Goal: Information Seeking & Learning: Learn about a topic

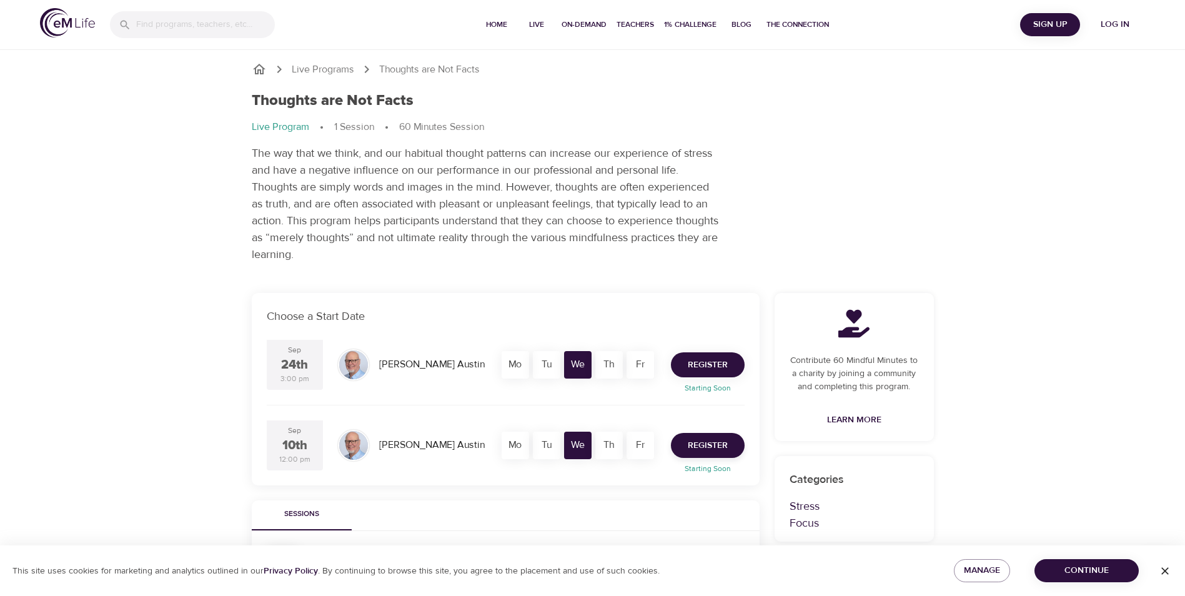
click at [706, 367] on span "Register" at bounding box center [708, 365] width 40 height 16
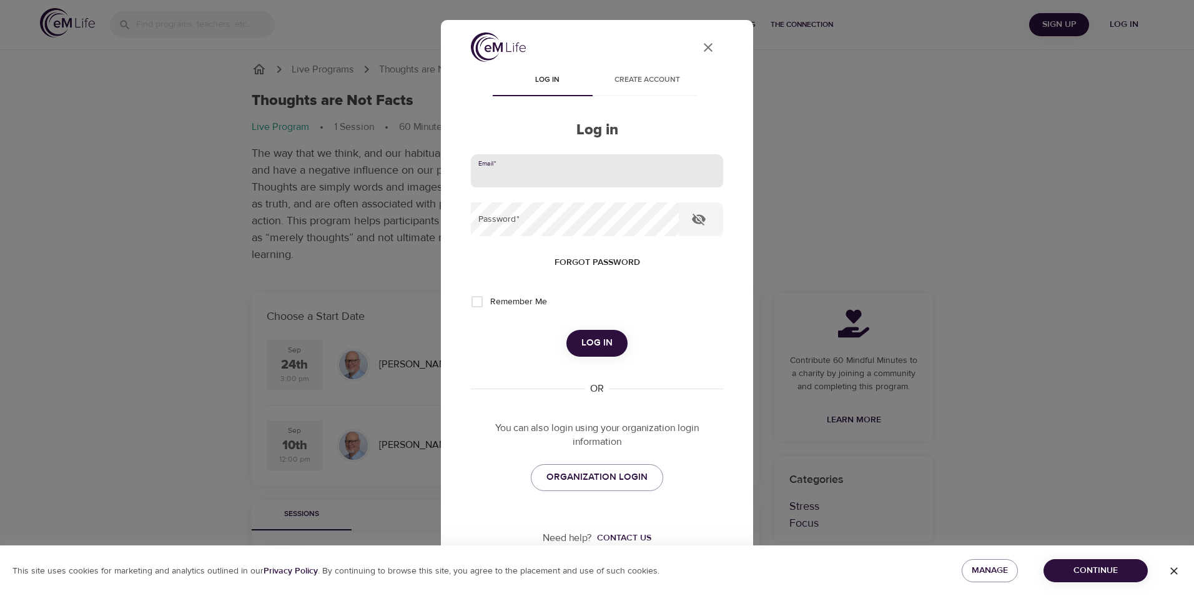
click at [505, 176] on input "email" at bounding box center [597, 171] width 252 height 34
click at [599, 471] on span "ORGANIZATION LOGIN" at bounding box center [597, 477] width 101 height 16
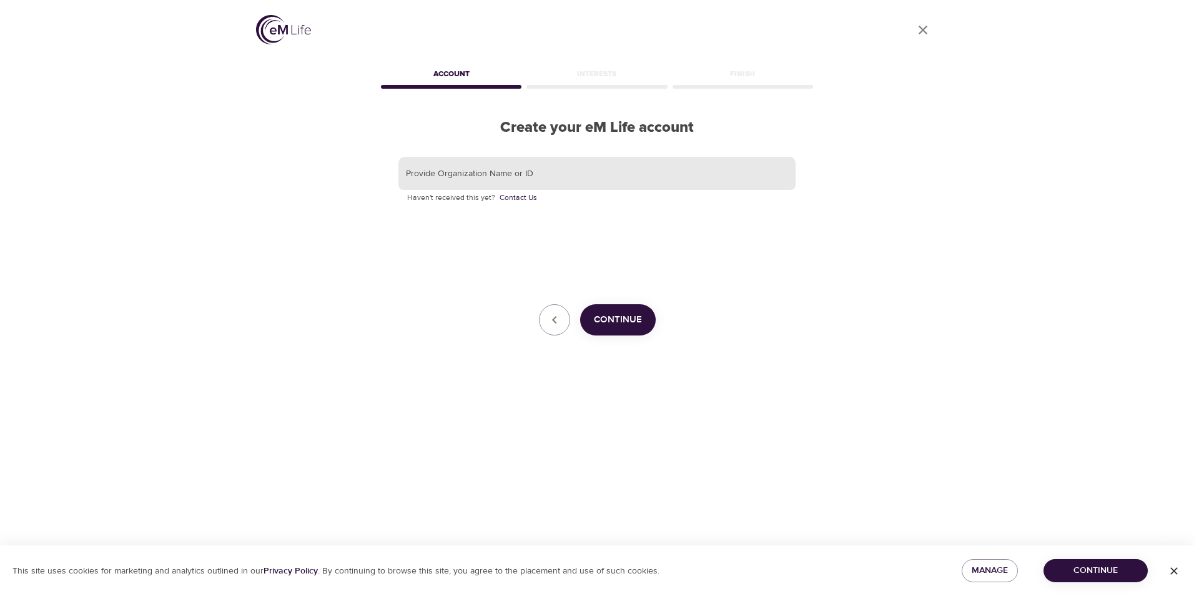
click at [495, 173] on input "text" at bounding box center [597, 174] width 397 height 34
type input "Aetna"
click at [633, 322] on span "Continue" at bounding box center [618, 320] width 48 height 16
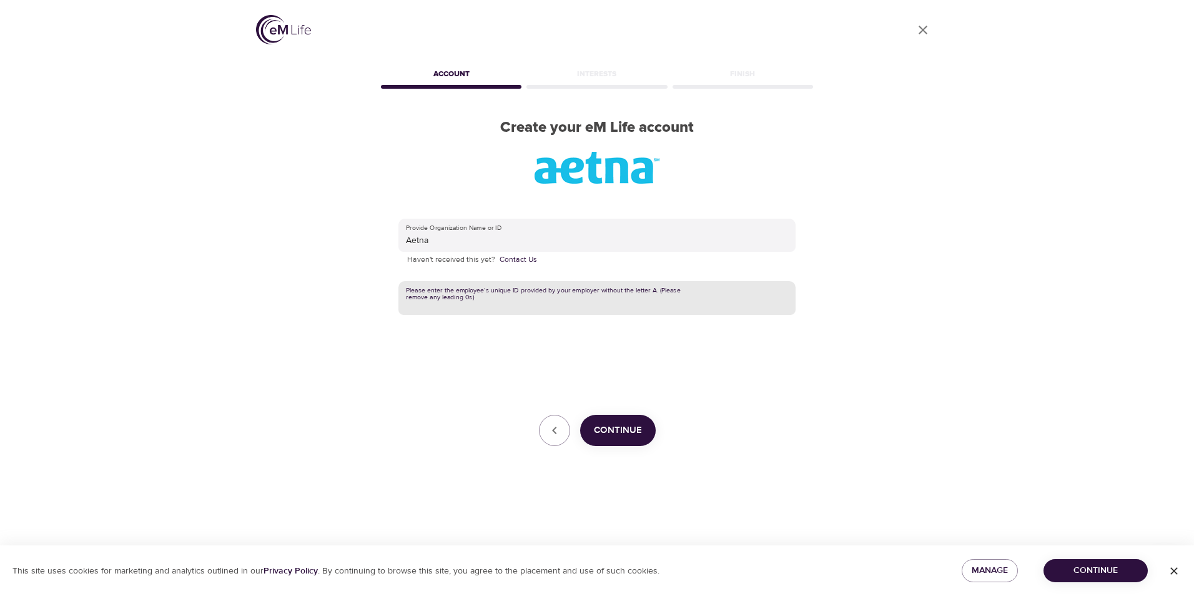
click at [515, 300] on input "text" at bounding box center [597, 298] width 397 height 34
click at [635, 425] on span "Continue" at bounding box center [618, 430] width 48 height 16
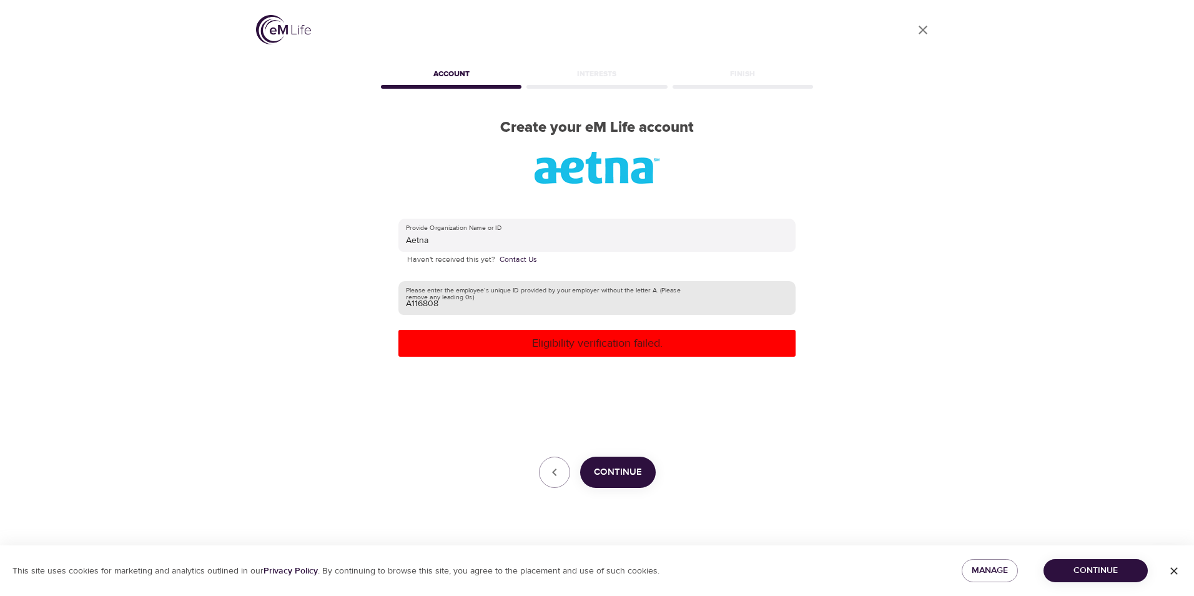
click at [451, 304] on input "A116808" at bounding box center [597, 298] width 397 height 34
click at [413, 302] on input "A116808" at bounding box center [597, 298] width 397 height 34
type input "116808"
click at [578, 351] on p "Eligibility verification failed." at bounding box center [597, 343] width 387 height 17
click at [562, 312] on input "116808" at bounding box center [597, 298] width 397 height 34
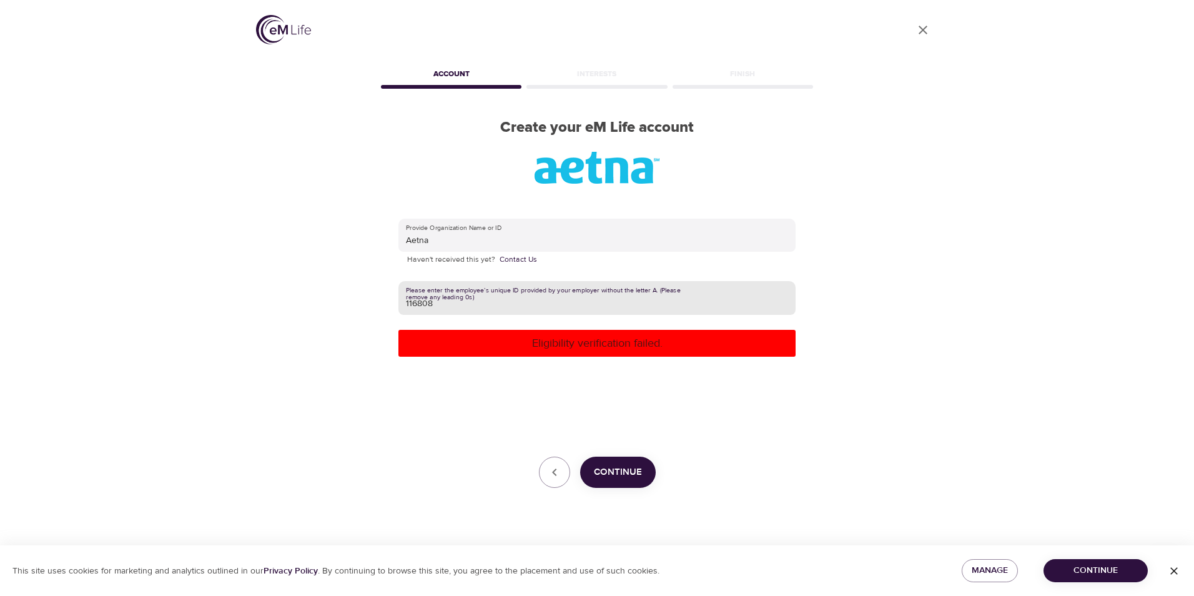
click at [445, 304] on input "116808" at bounding box center [597, 298] width 397 height 34
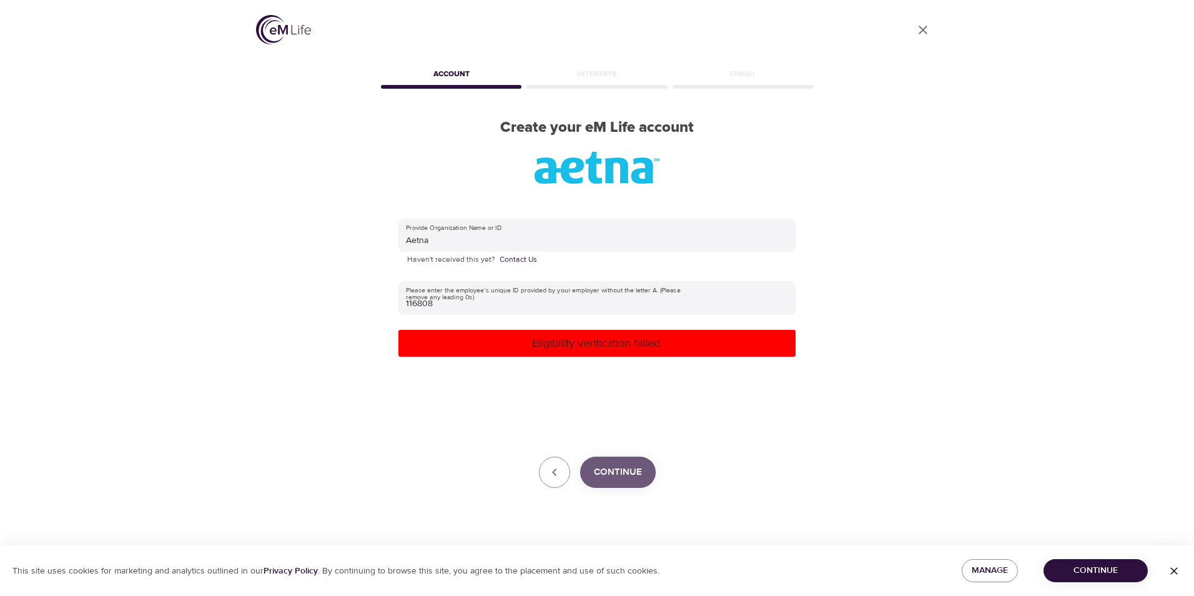
click at [615, 468] on span "Continue" at bounding box center [618, 472] width 48 height 16
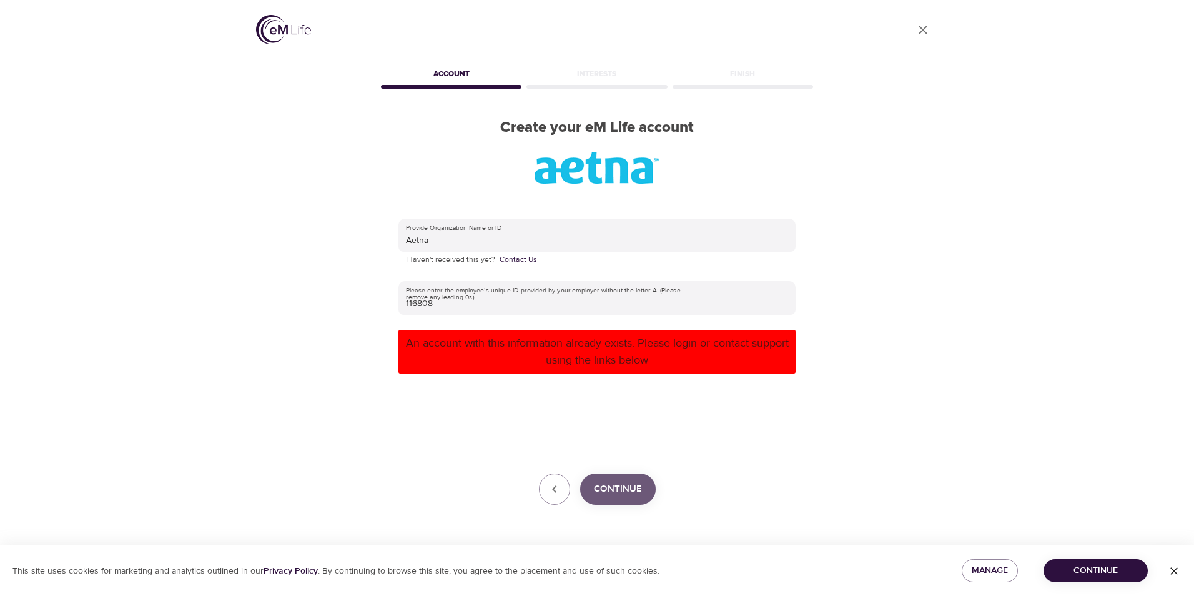
click at [605, 487] on span "Continue" at bounding box center [618, 489] width 48 height 16
click at [572, 490] on div "Continue" at bounding box center [597, 488] width 397 height 31
click at [1080, 572] on span "Continue" at bounding box center [1096, 571] width 84 height 16
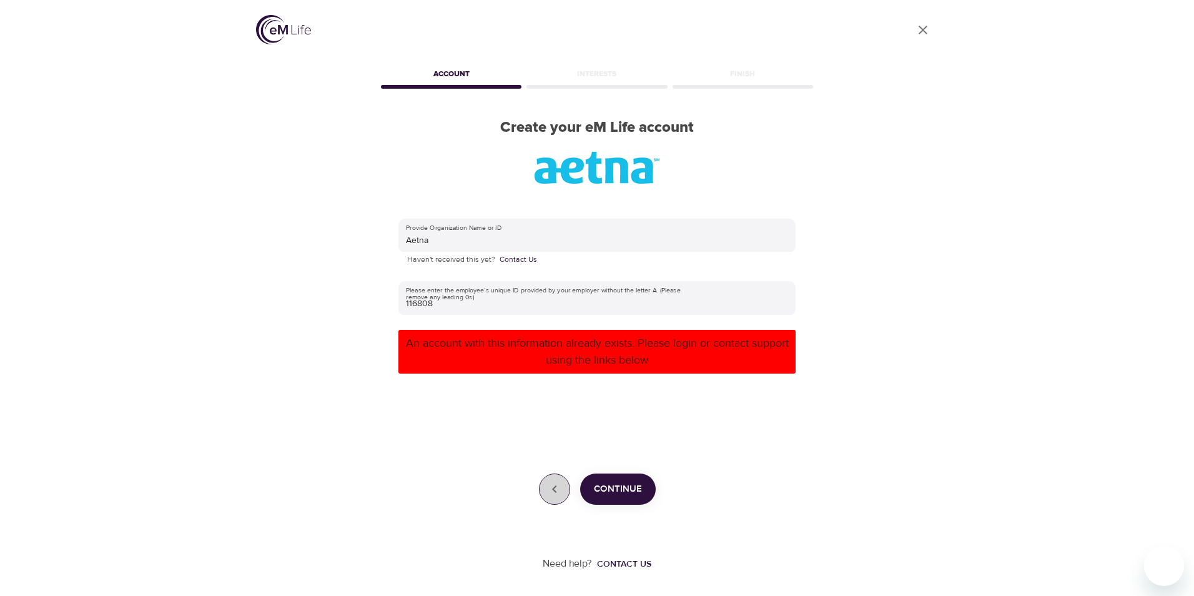
click at [545, 489] on button "button" at bounding box center [554, 488] width 31 height 31
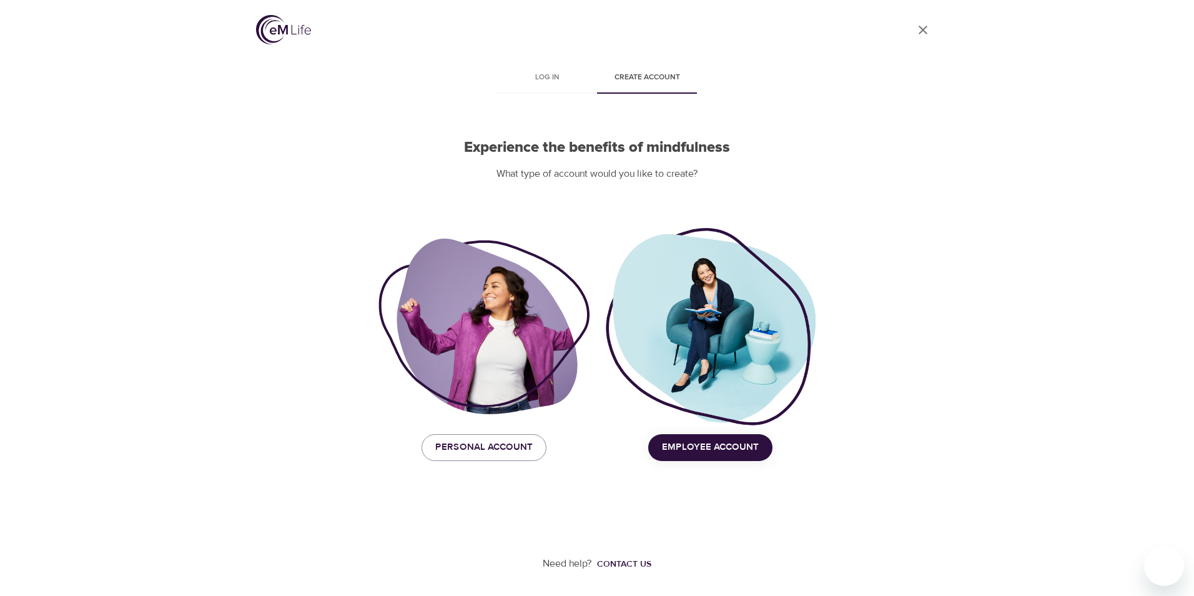
click at [700, 450] on span "Employee Account" at bounding box center [710, 447] width 97 height 16
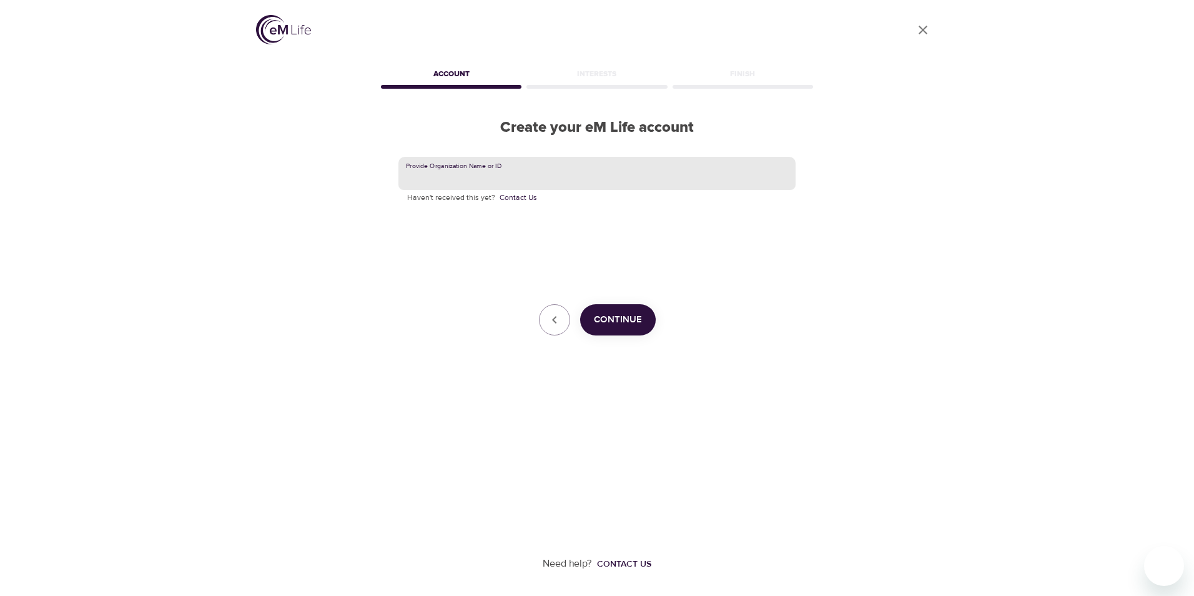
click at [472, 174] on input "text" at bounding box center [597, 174] width 397 height 34
type input "116808"
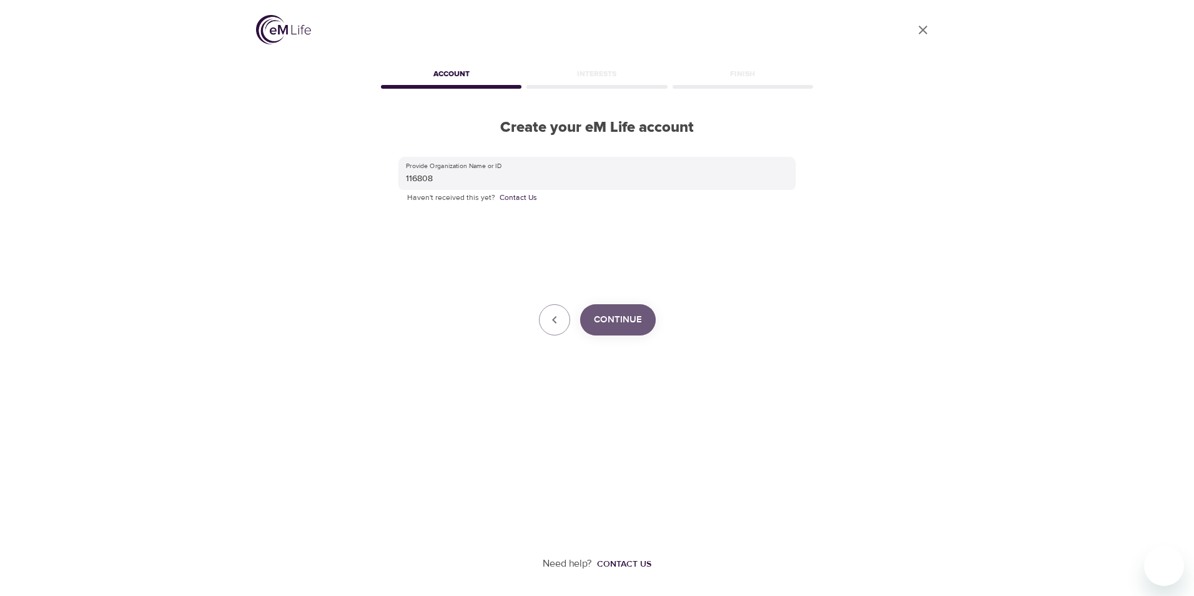
click at [625, 314] on span "Continue" at bounding box center [618, 320] width 48 height 16
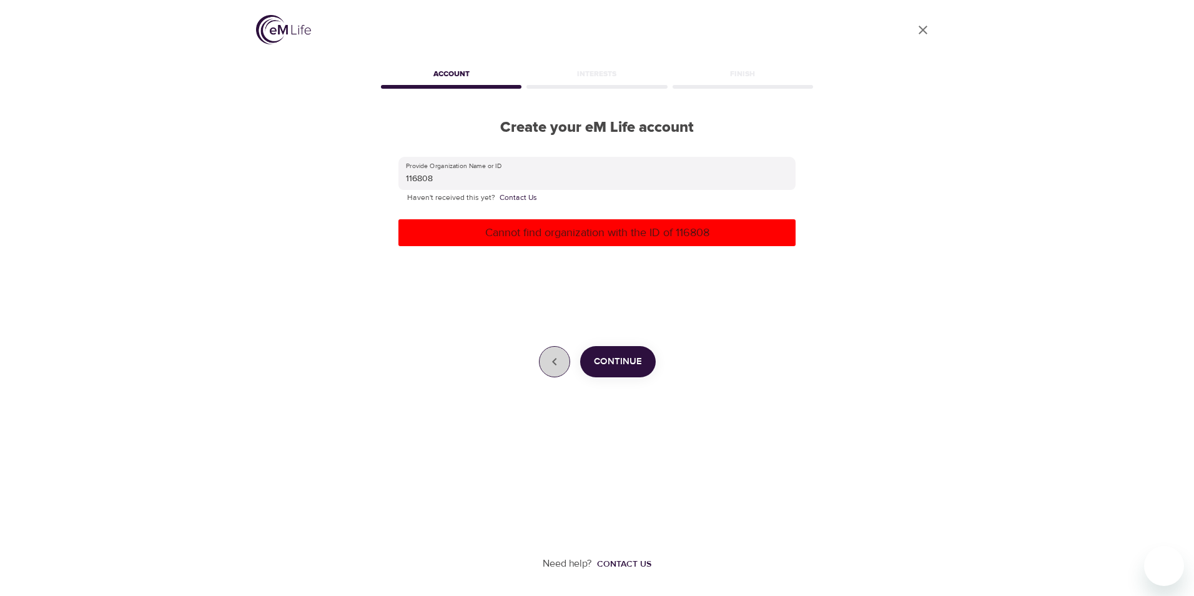
click at [552, 370] on button "button" at bounding box center [554, 361] width 31 height 31
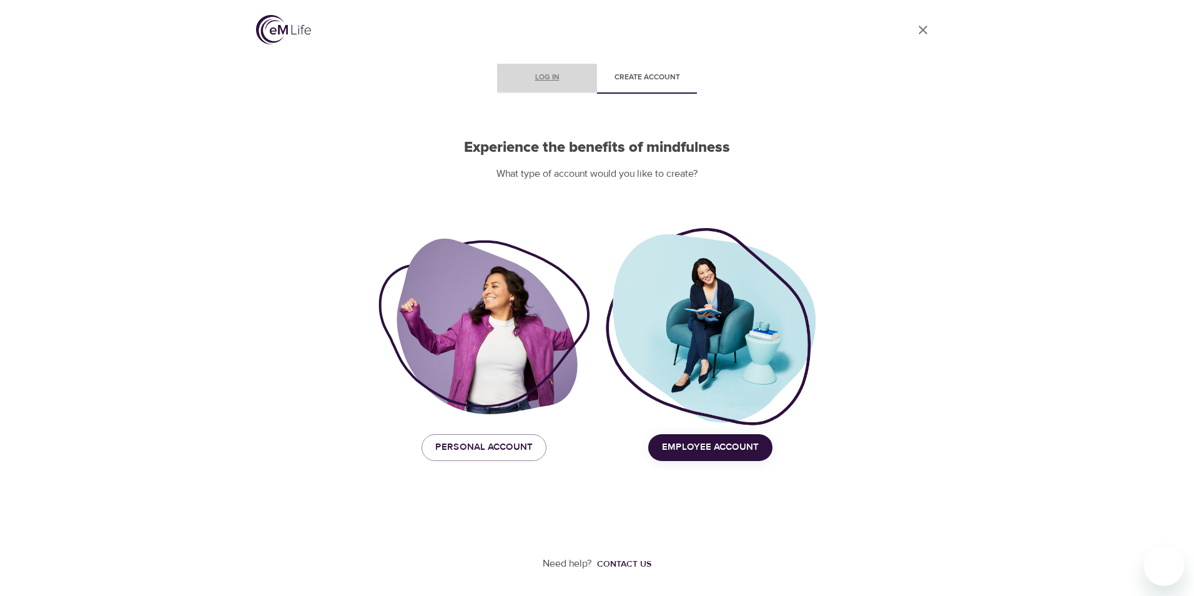
click at [533, 75] on span "Log in" at bounding box center [547, 77] width 85 height 13
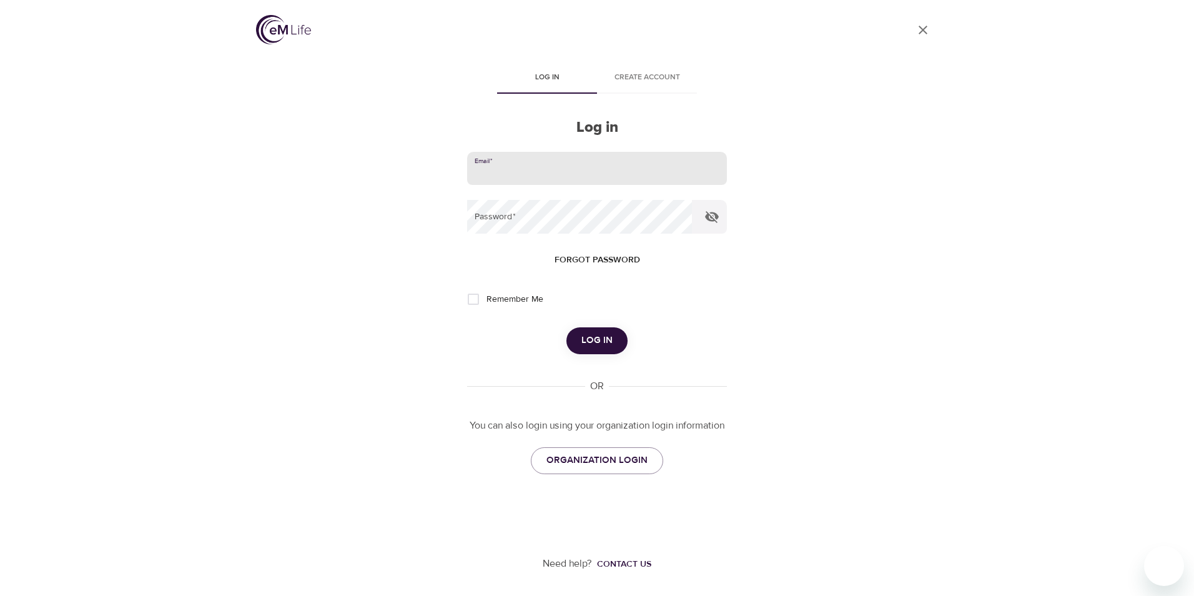
click at [520, 170] on input "email" at bounding box center [597, 169] width 260 height 34
type input "walshs4@aenta.com"
click at [582, 265] on span "Forgot password" at bounding box center [598, 260] width 86 height 16
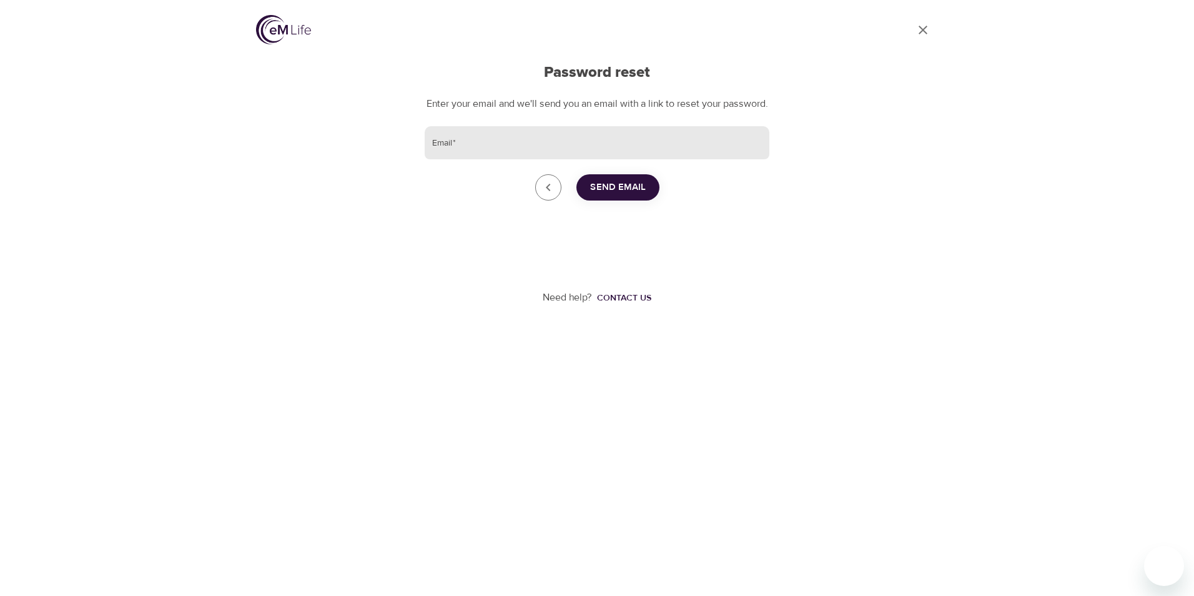
click at [503, 156] on input "Email   *" at bounding box center [597, 143] width 345 height 34
type input "walshs4@aetna.com"
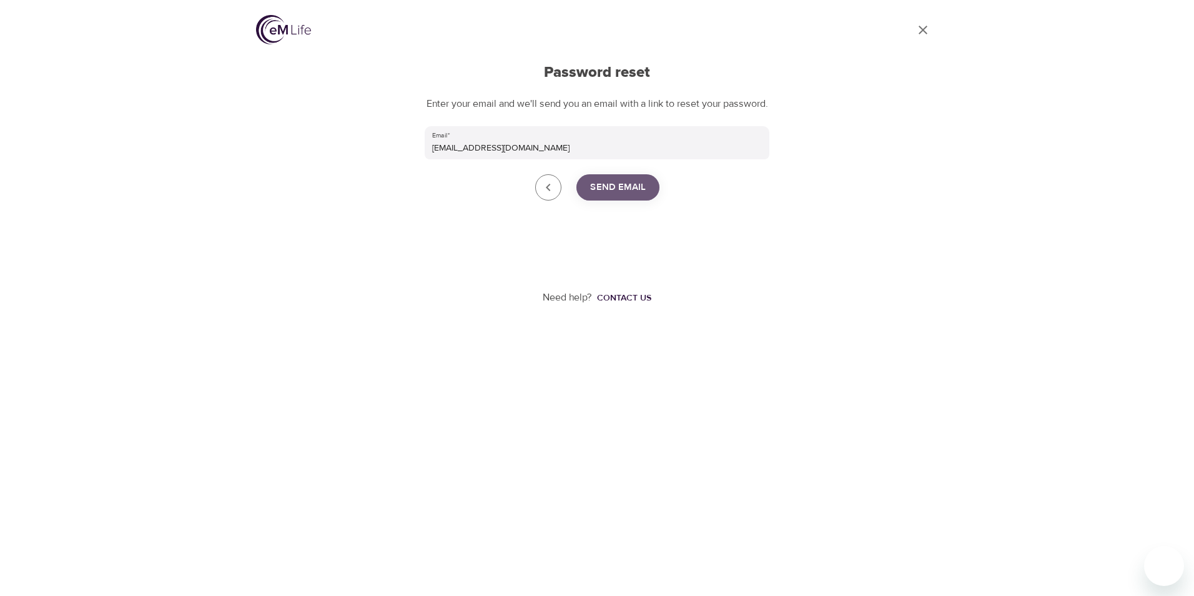
click at [603, 195] on span "Send Email" at bounding box center [618, 187] width 56 height 16
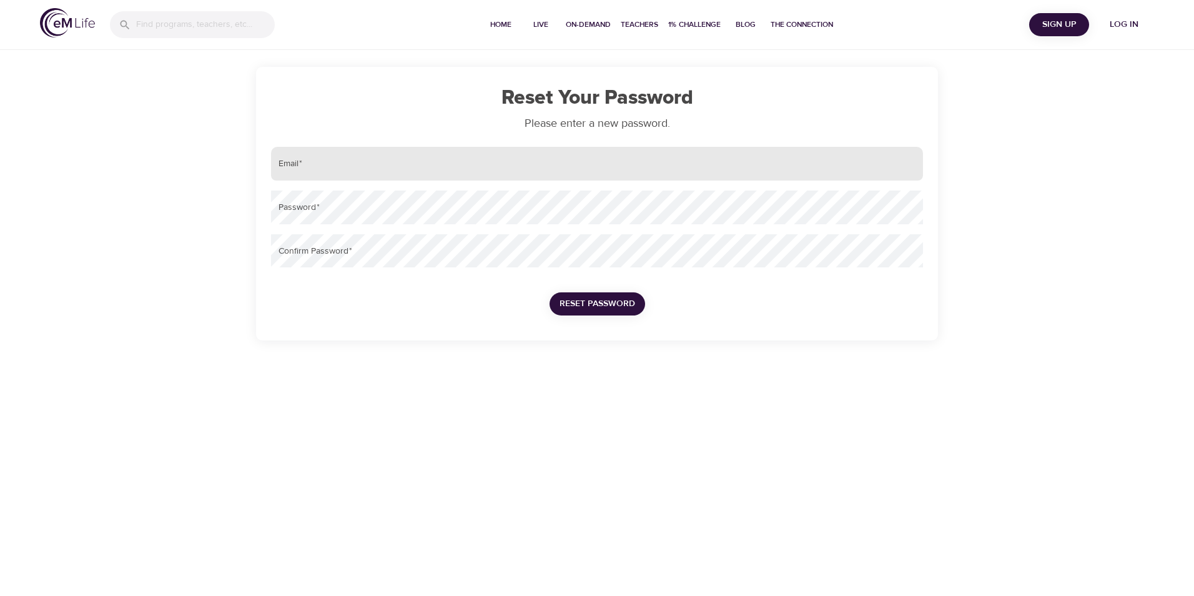
click at [377, 169] on input "email" at bounding box center [597, 164] width 652 height 34
type input "walshs4@aetna.com"
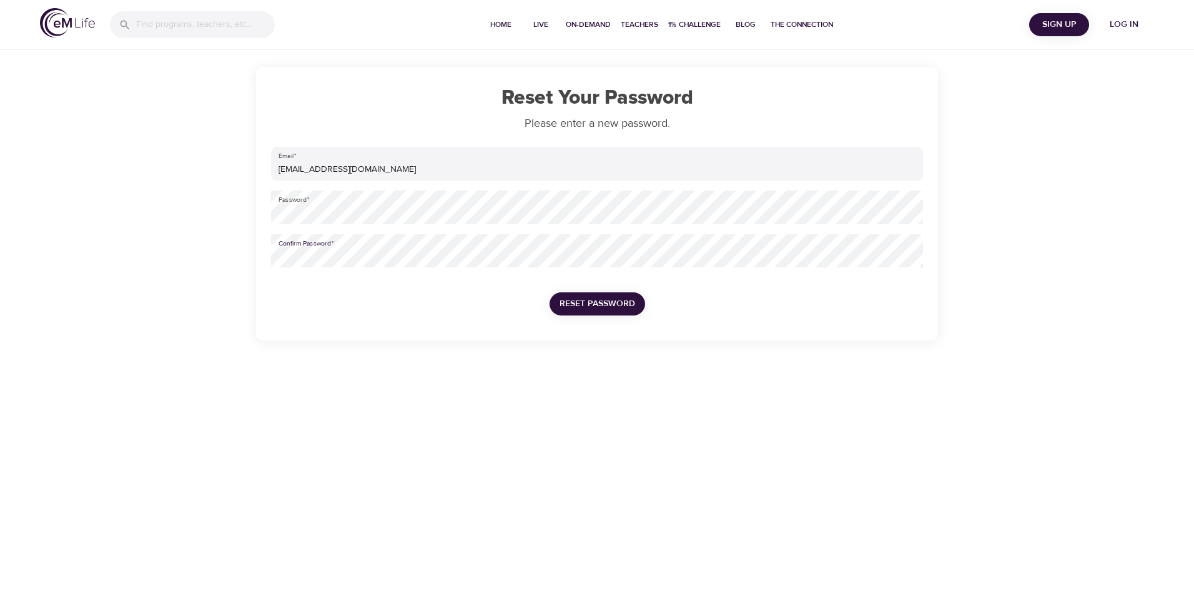
click at [609, 300] on span "Reset Password" at bounding box center [598, 304] width 76 height 16
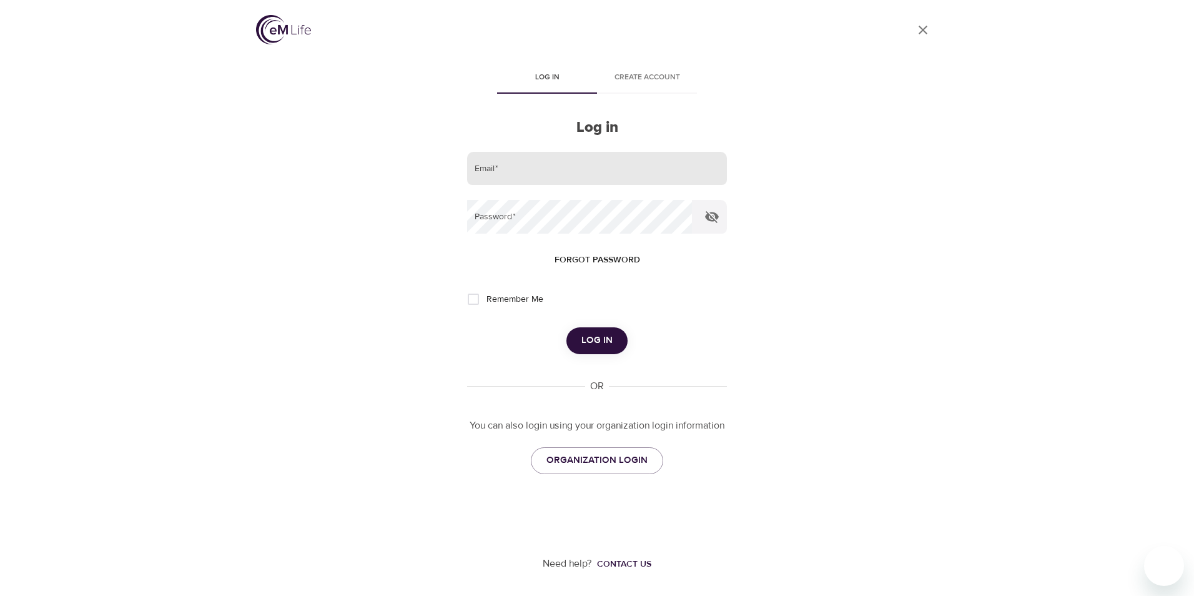
click at [562, 169] on input "email" at bounding box center [597, 169] width 260 height 34
type input "walshs4@aetna.com"
click at [470, 299] on input "Remember Me" at bounding box center [473, 299] width 26 height 26
checkbox input "true"
click at [608, 344] on span "Log in" at bounding box center [597, 340] width 31 height 16
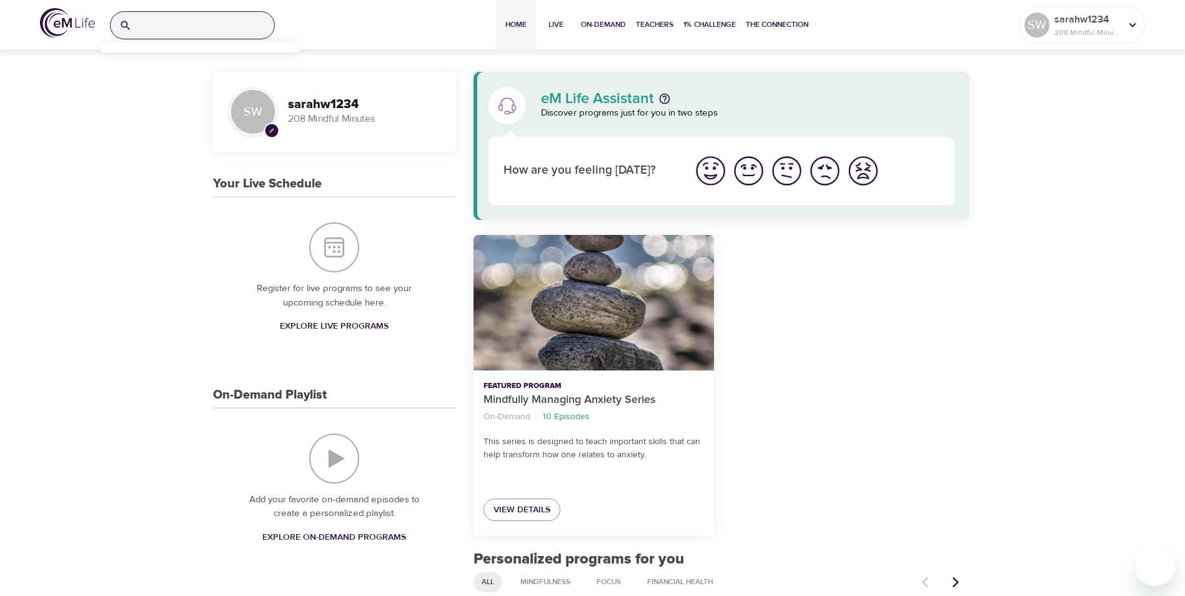
click at [166, 24] on input "search" at bounding box center [205, 25] width 137 height 27
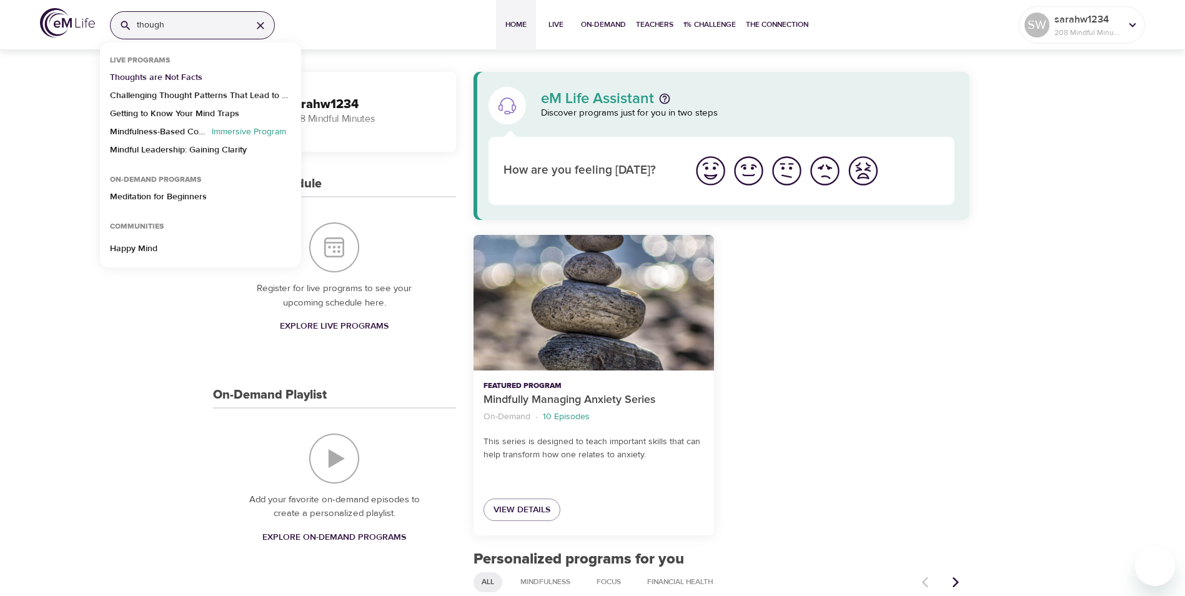
type input "though"
click at [159, 79] on p "Thoughts are Not Facts" at bounding box center [156, 80] width 92 height 18
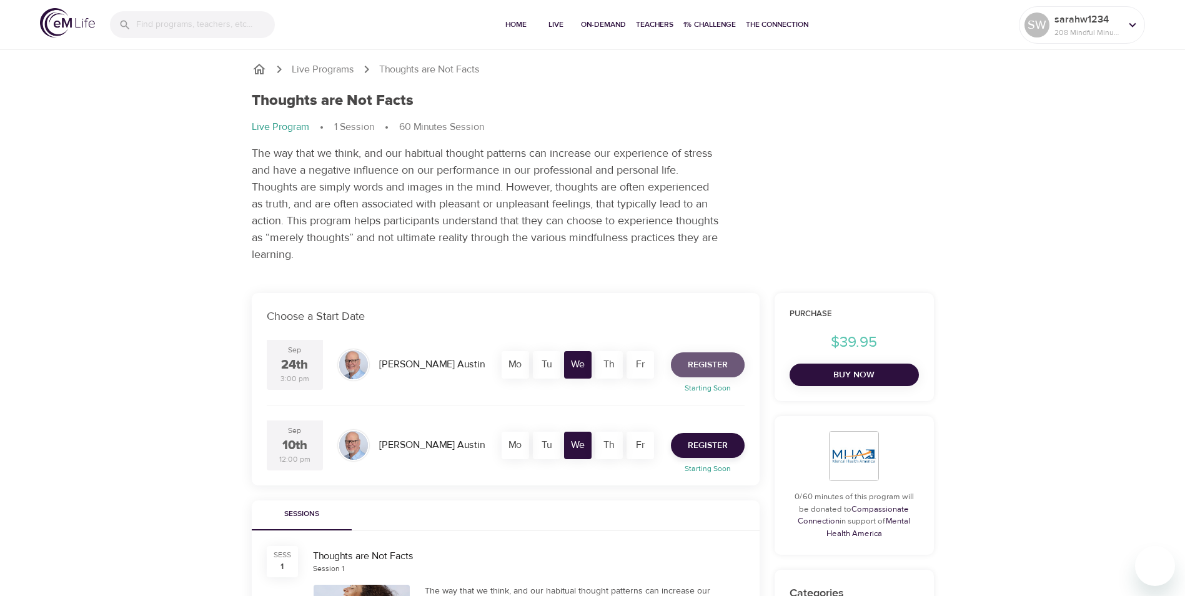
click at [716, 362] on span "Register" at bounding box center [708, 365] width 40 height 16
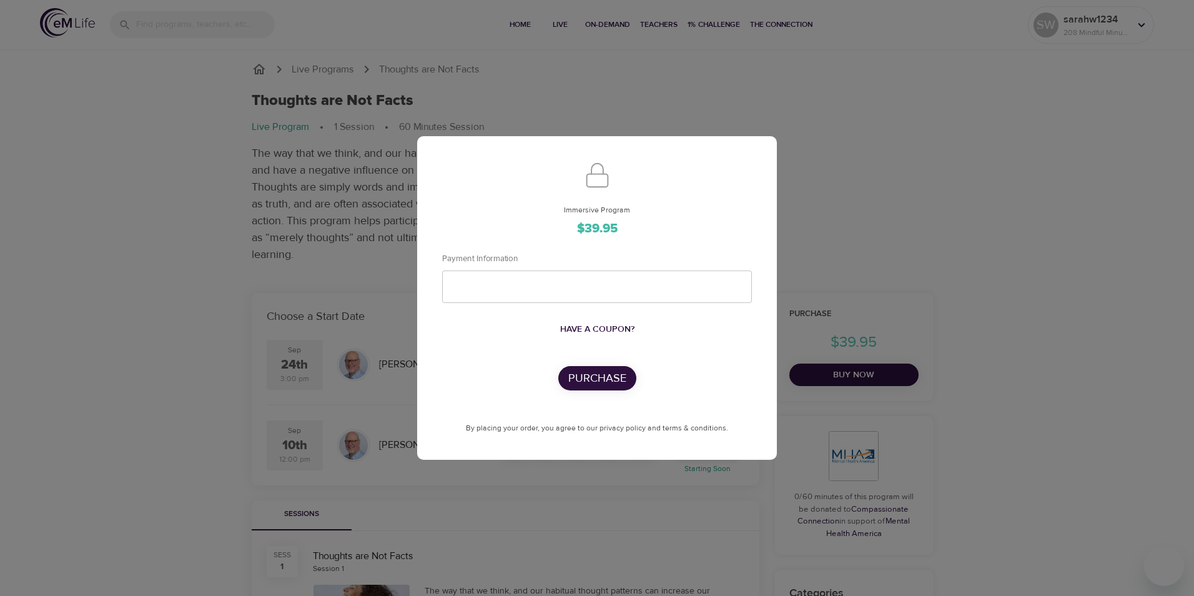
click at [933, 244] on div "Immersive Program $39.95 Payment Information Have a coupon? Purchase By placing…" at bounding box center [597, 298] width 1194 height 596
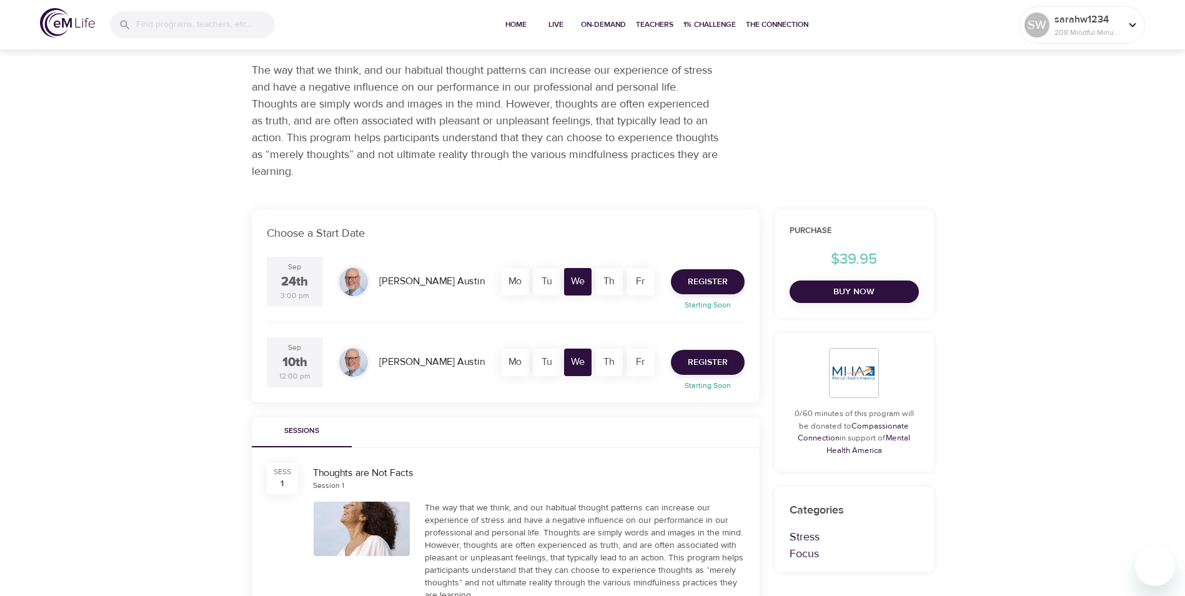
scroll to position [187, 0]
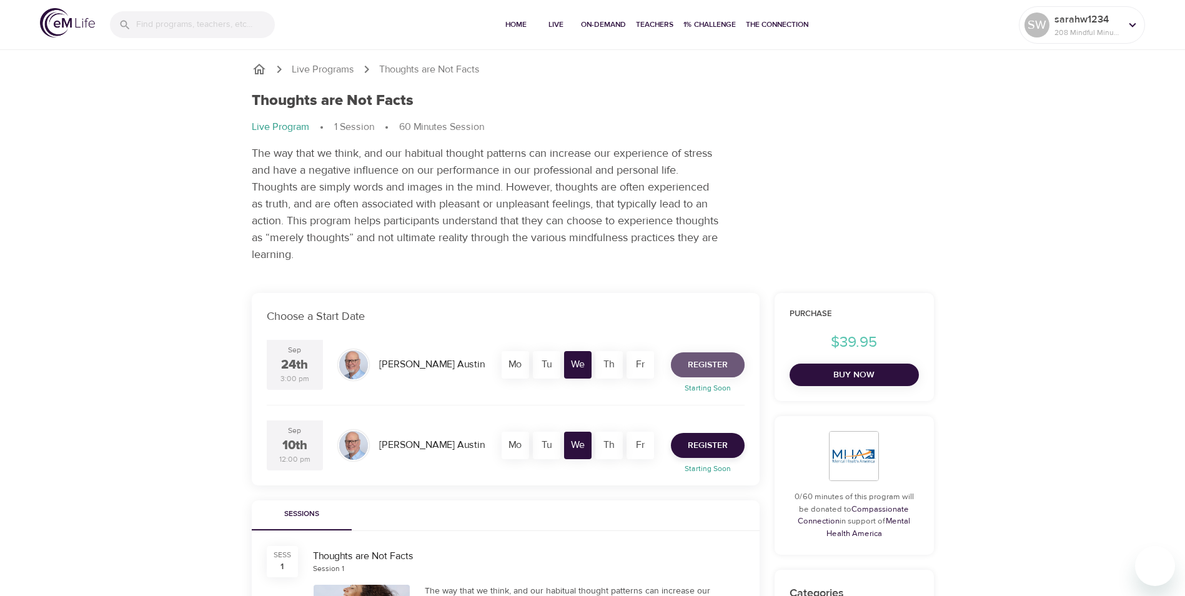
click at [718, 369] on span "Register" at bounding box center [708, 365] width 40 height 16
click at [703, 364] on span "Register" at bounding box center [708, 365] width 40 height 16
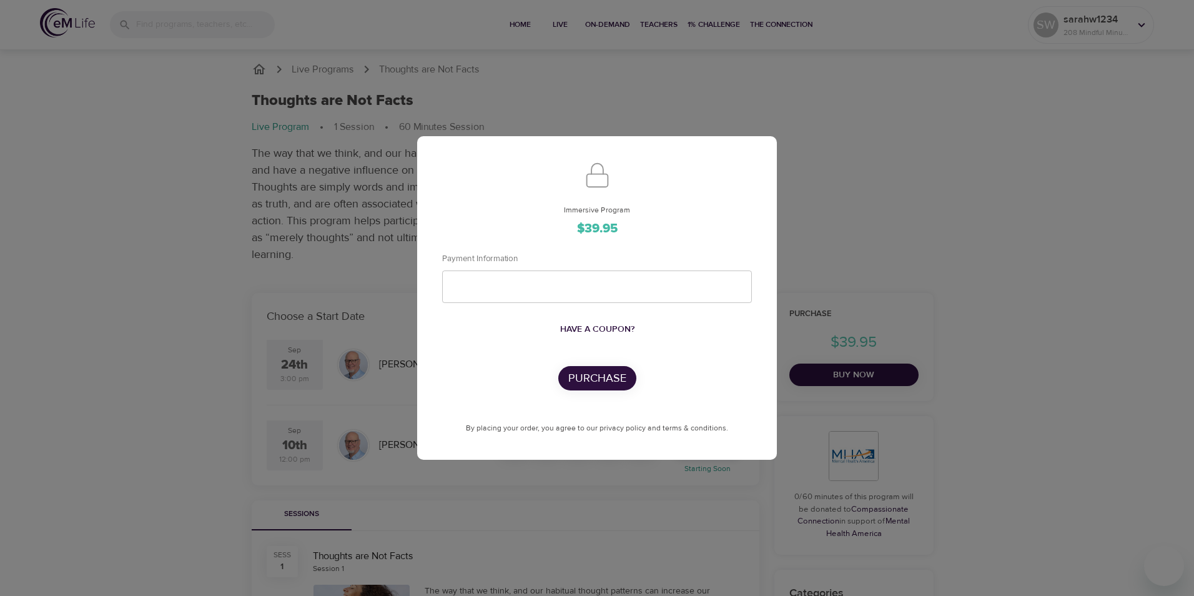
click at [860, 166] on div "Immersive Program $39.95 Payment Information Have a coupon? Purchase By placing…" at bounding box center [597, 298] width 1194 height 596
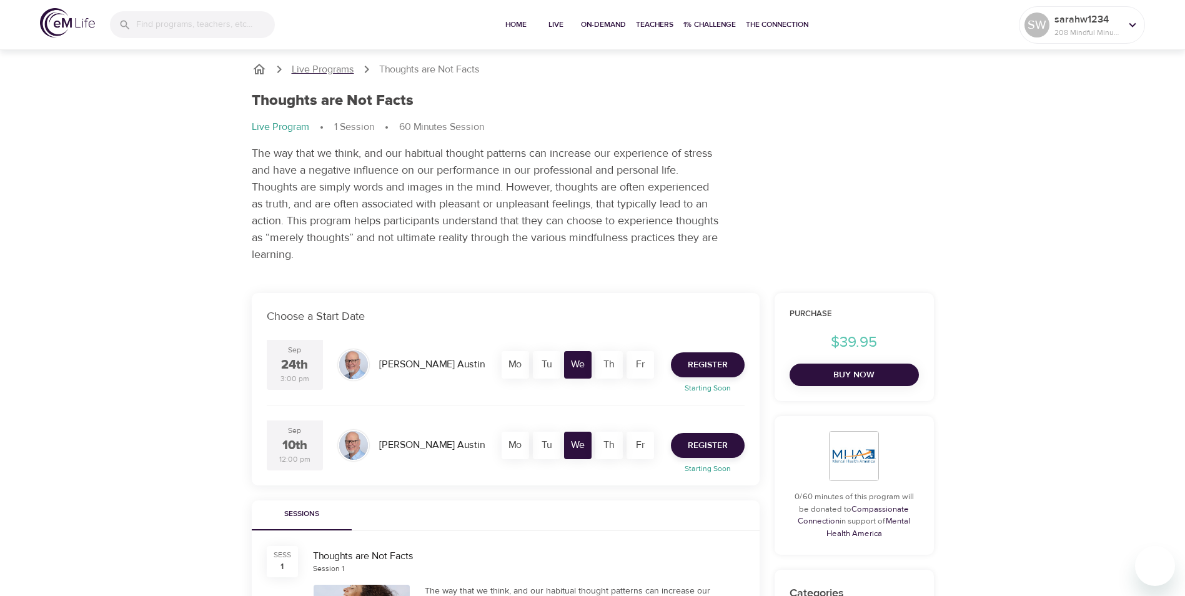
click at [325, 65] on p "Live Programs" at bounding box center [323, 69] width 62 height 14
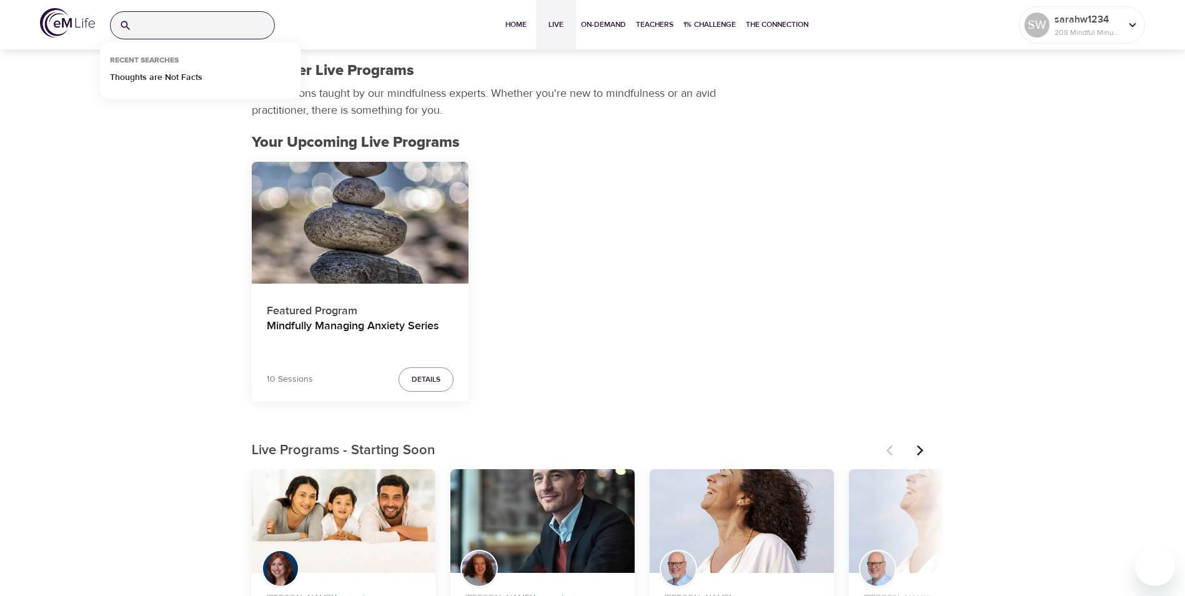
click at [167, 26] on input "search" at bounding box center [205, 25] width 137 height 27
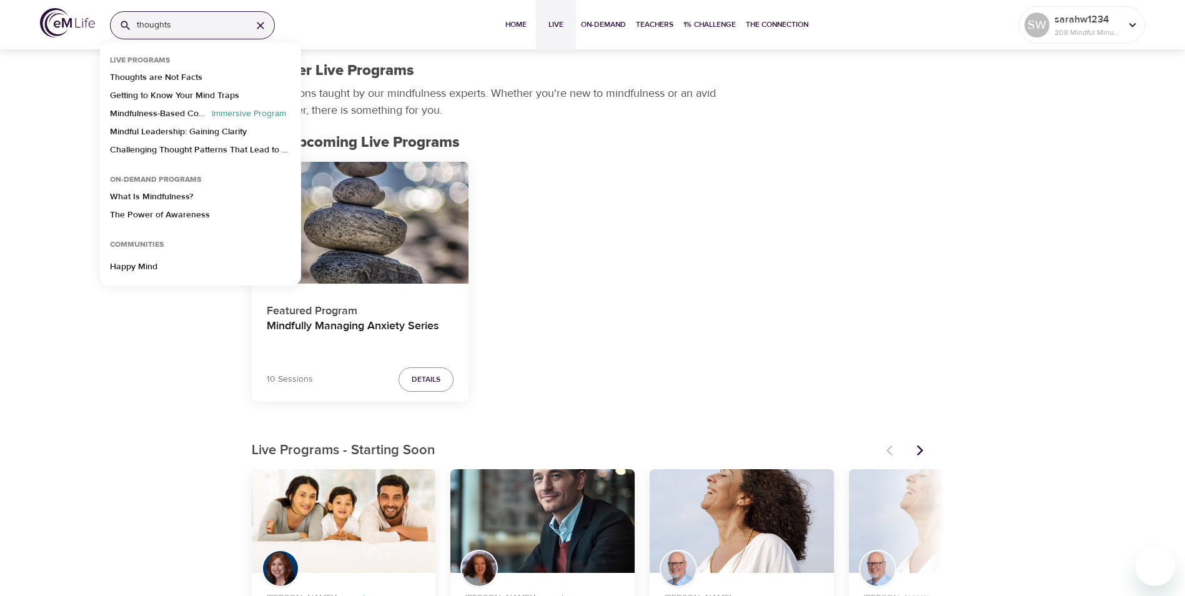
click at [582, 197] on div "Featured Program Mindfully Managing Anxiety Series 10 Sessions Details" at bounding box center [592, 286] width 697 height 265
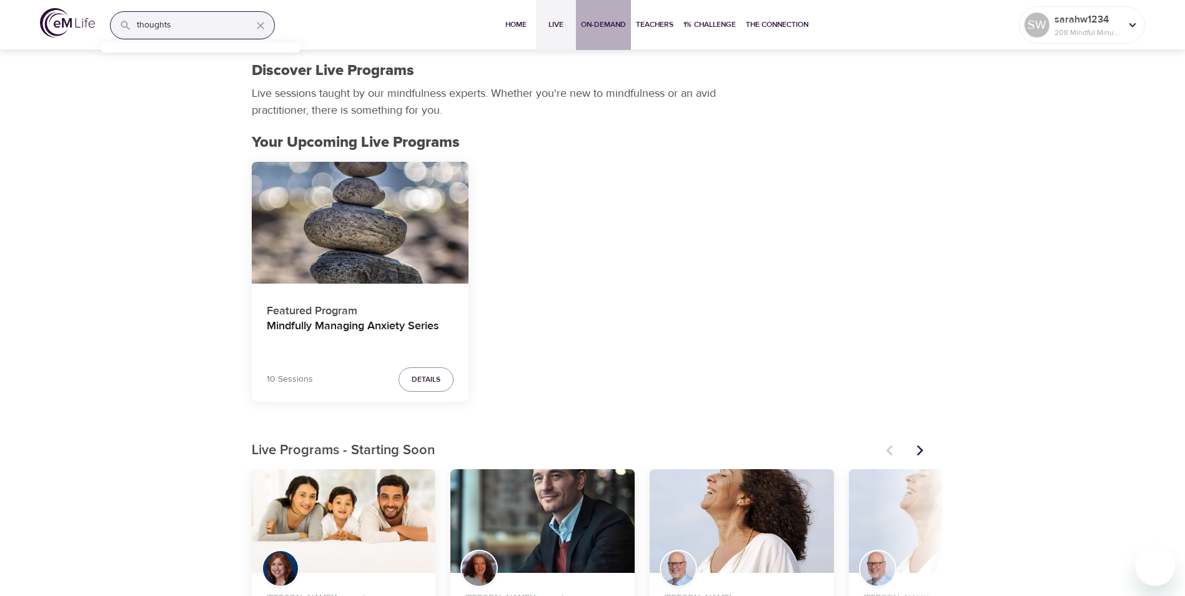
click at [598, 28] on span "On-Demand" at bounding box center [603, 24] width 45 height 13
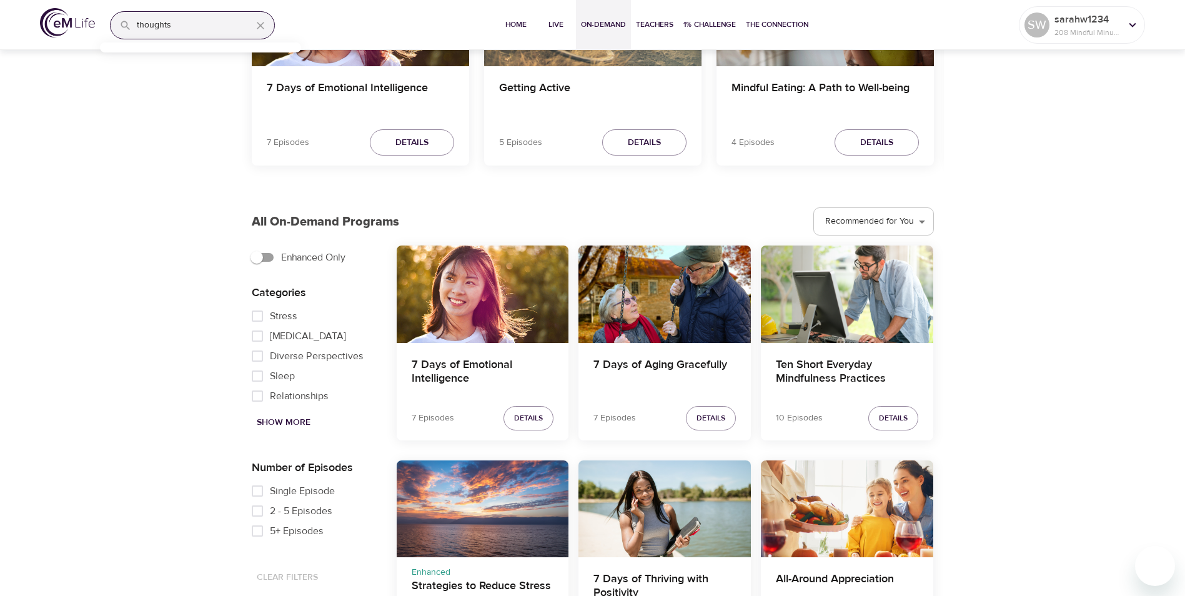
scroll to position [625, 0]
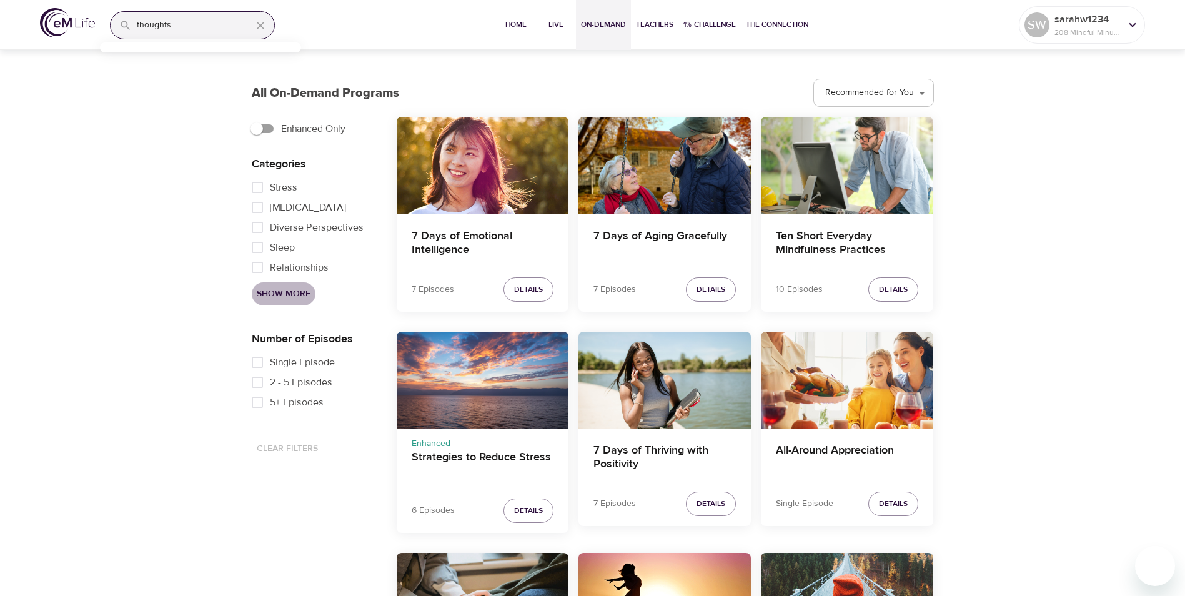
click at [268, 294] on span "Show More" at bounding box center [284, 294] width 54 height 16
click at [190, 26] on input "thoughts" at bounding box center [189, 25] width 105 height 27
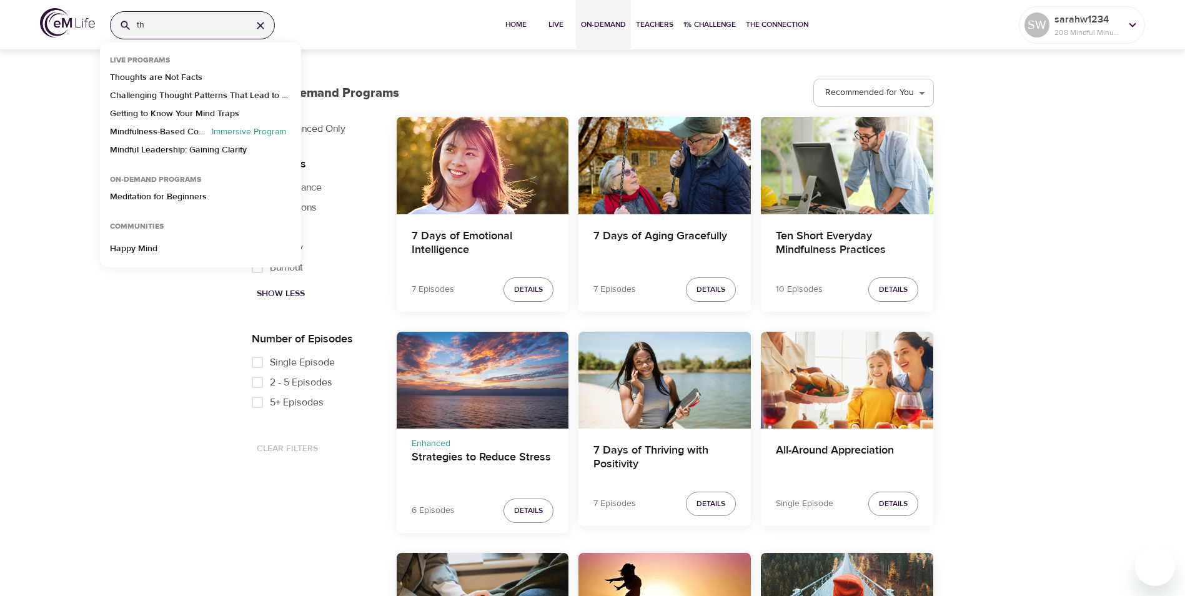
type input "t"
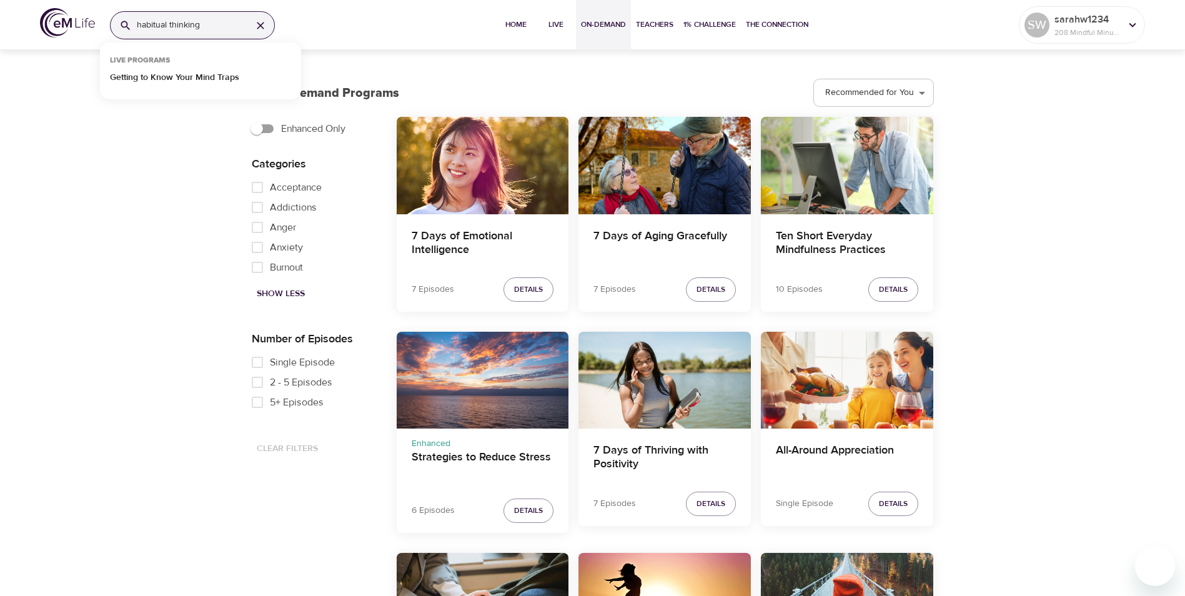
type input "habitual thinking"
click at [192, 82] on p "Getting to Know Your Mind Traps" at bounding box center [174, 80] width 129 height 18
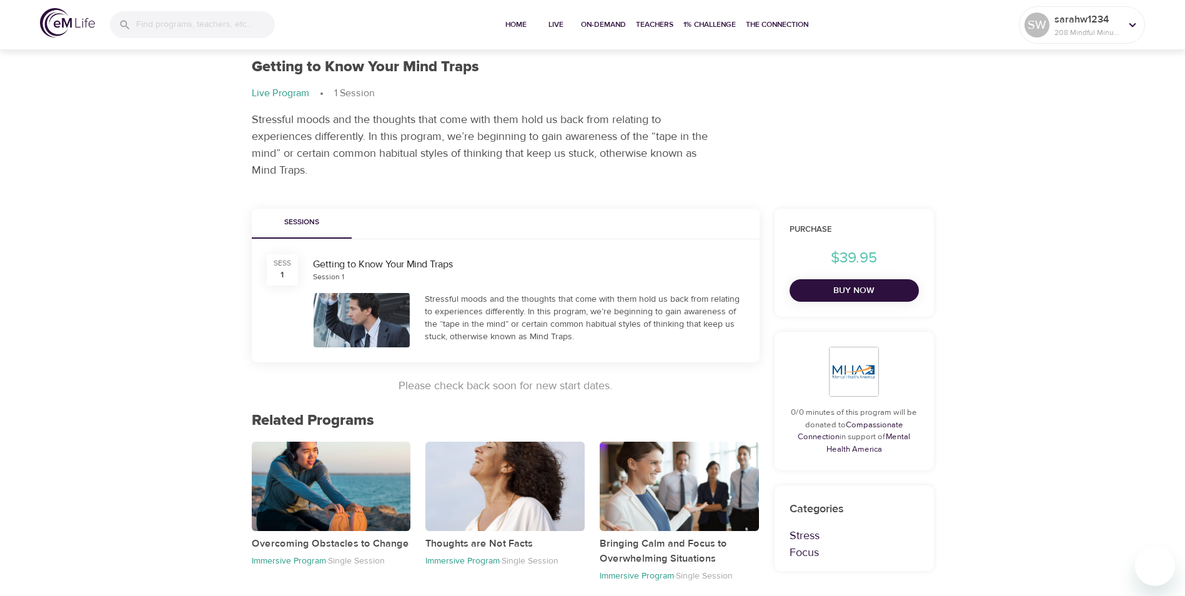
scroll to position [43, 0]
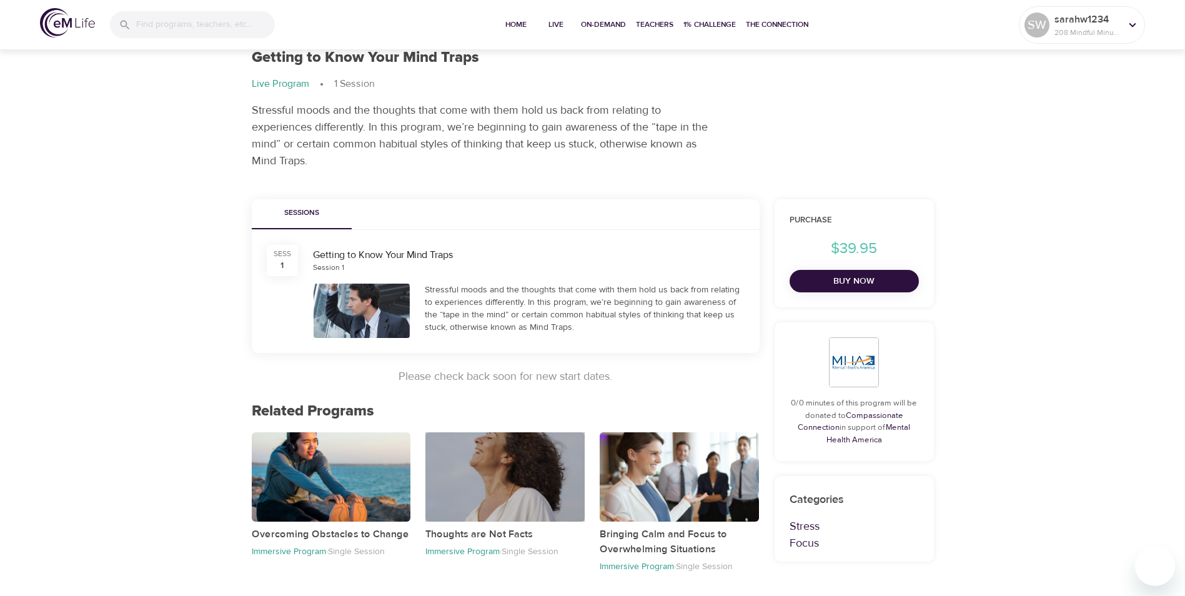
click at [452, 494] on div "button" at bounding box center [504, 476] width 159 height 89
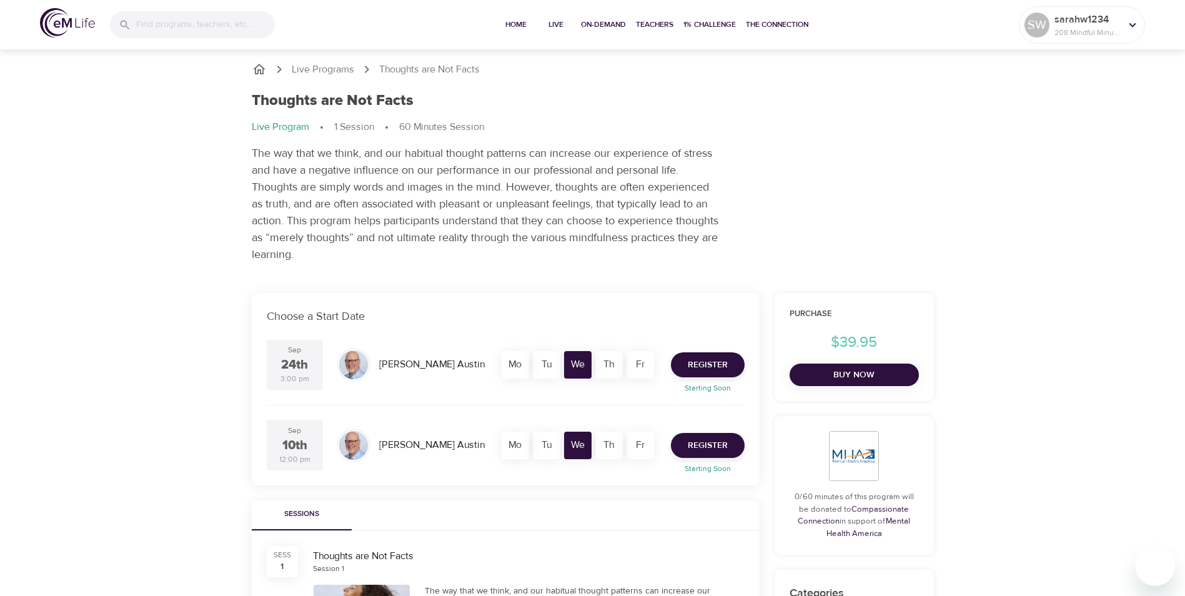
click at [66, 21] on img at bounding box center [67, 22] width 55 height 29
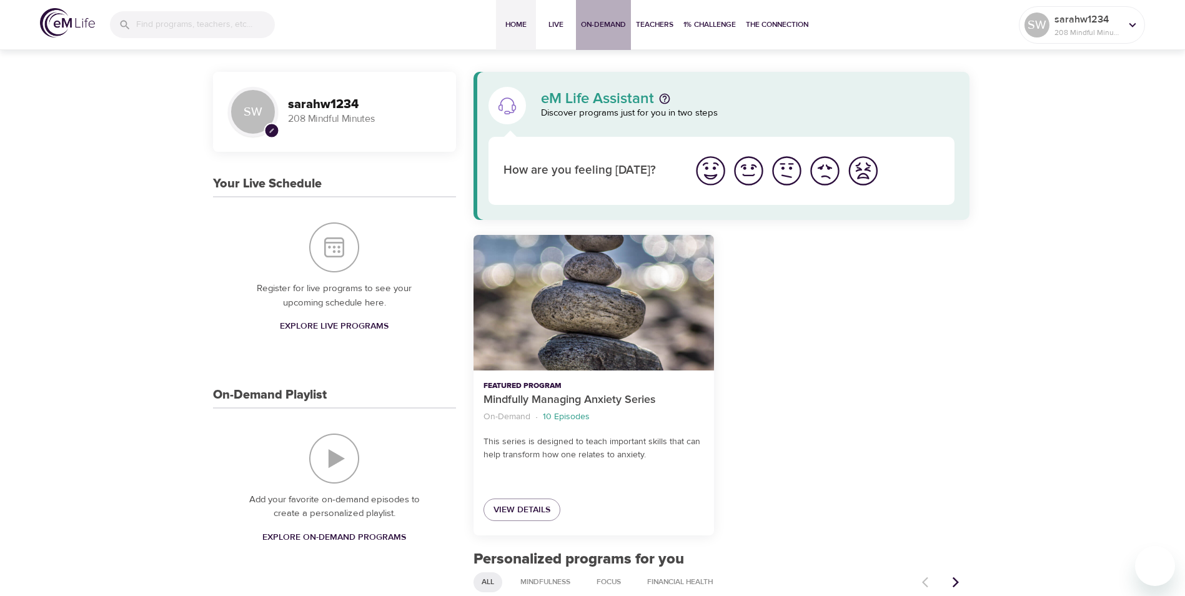
click at [588, 25] on span "On-Demand" at bounding box center [603, 24] width 45 height 13
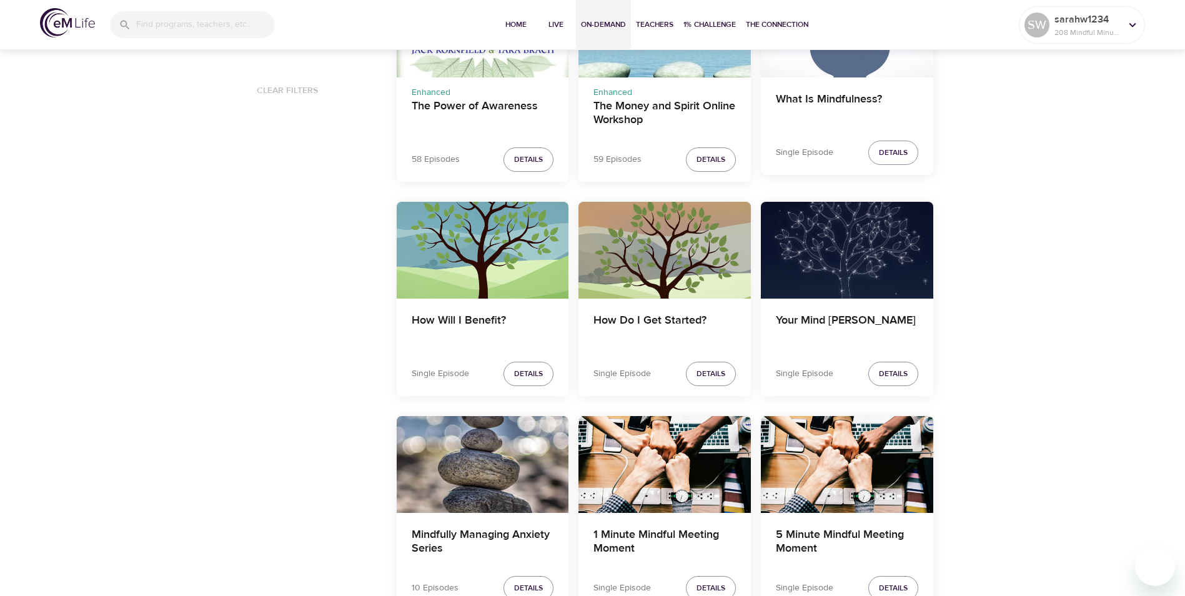
scroll to position [874, 0]
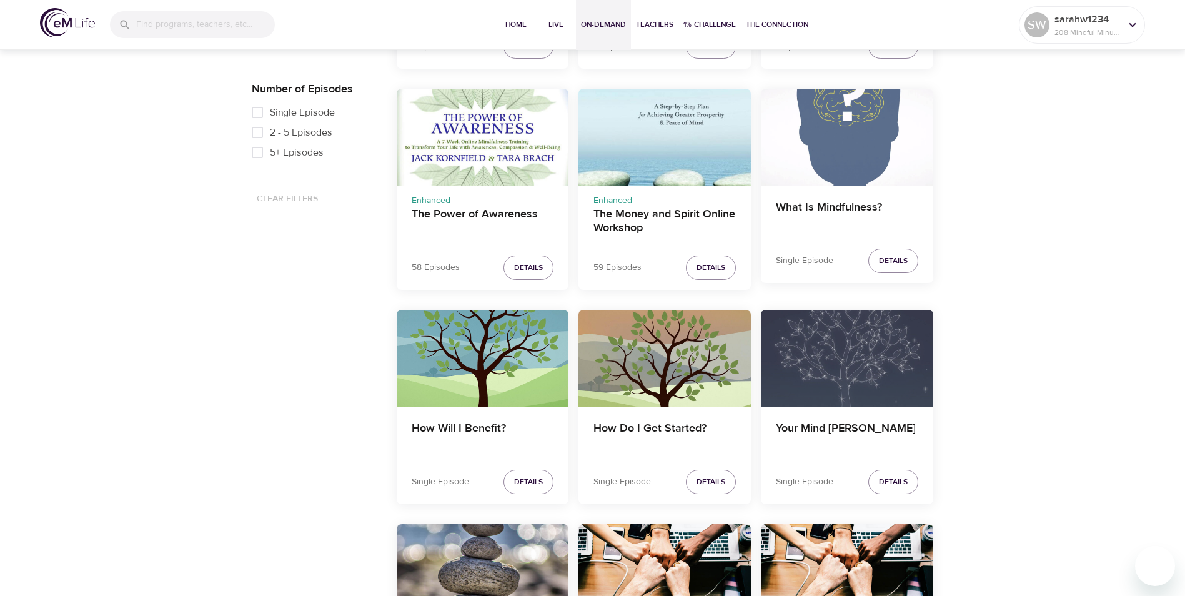
click at [818, 355] on div "Your Mind Will Wander" at bounding box center [847, 358] width 172 height 97
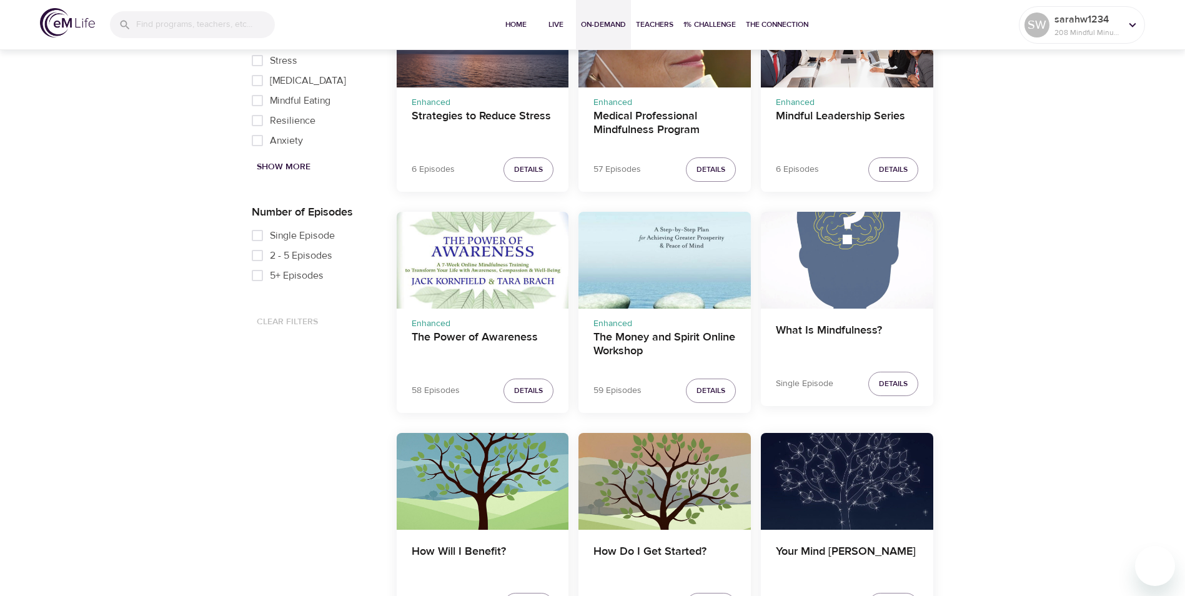
scroll to position [769, 0]
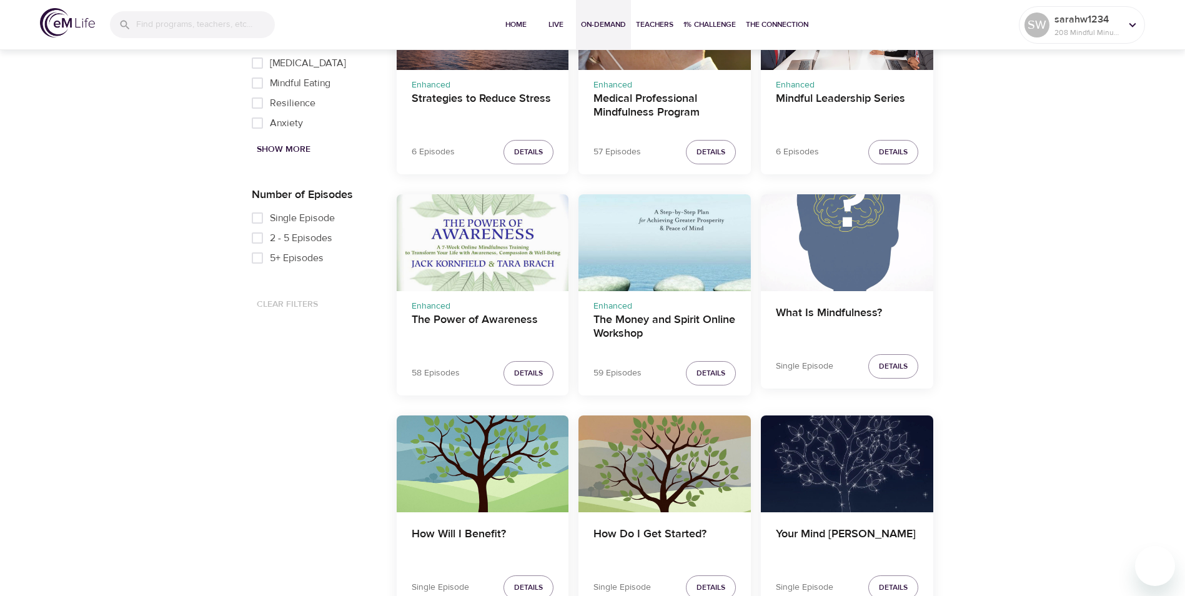
click at [512, 277] on div "The Power of Awareness" at bounding box center [483, 242] width 172 height 97
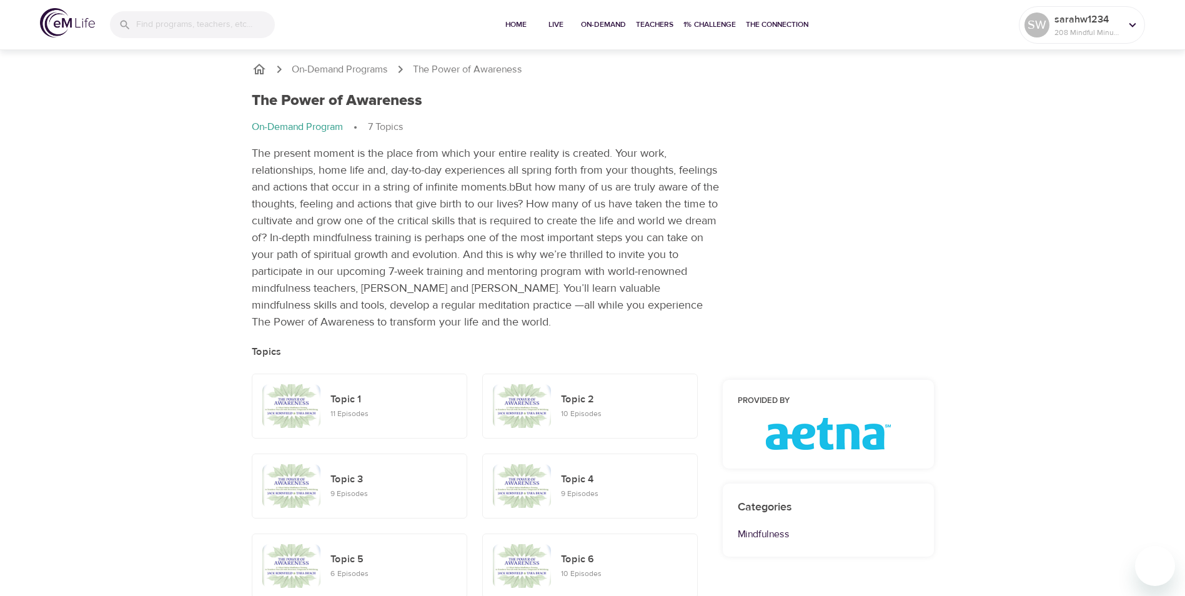
click at [838, 414] on div "Provided by" at bounding box center [828, 424] width 211 height 89
click at [364, 71] on p "On-Demand Programs" at bounding box center [340, 69] width 96 height 14
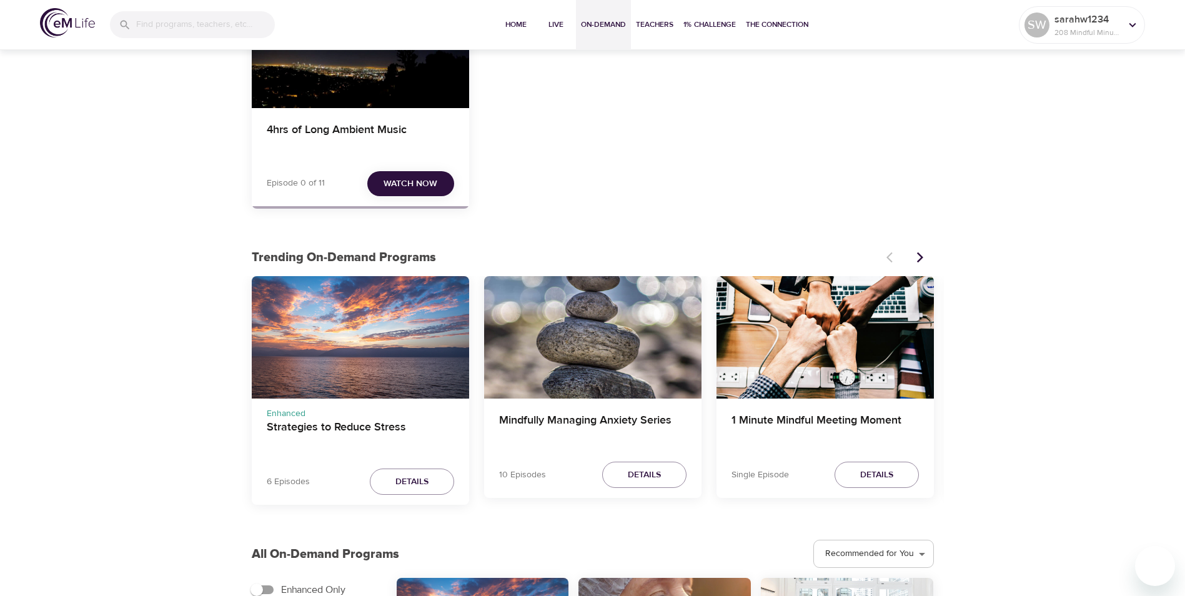
scroll to position [250, 0]
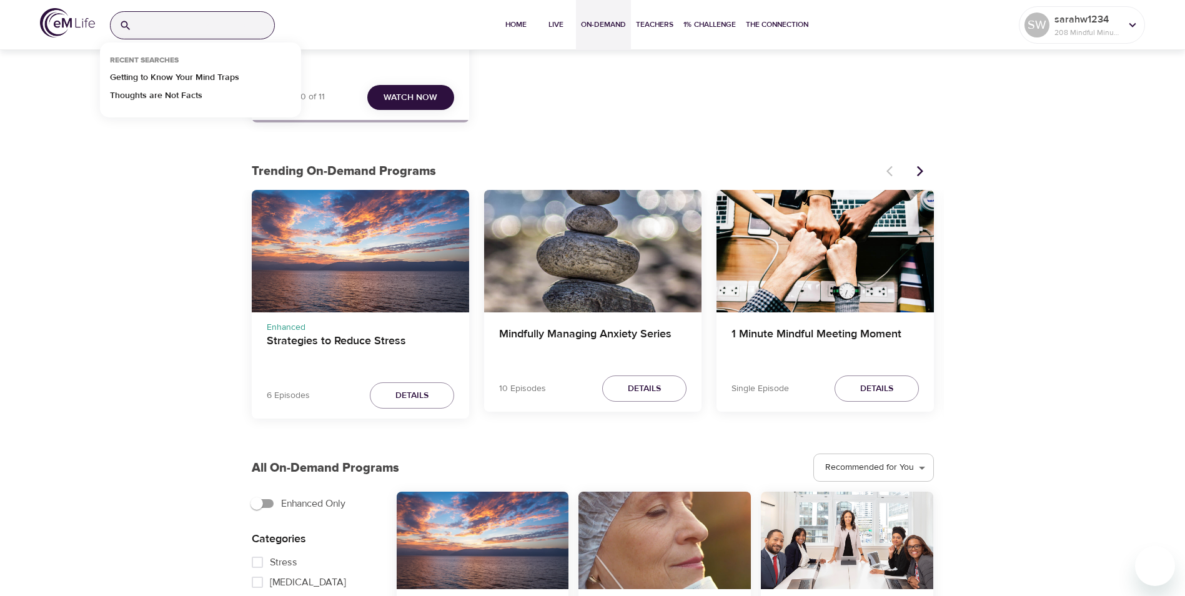
click at [149, 27] on input "search" at bounding box center [205, 25] width 137 height 27
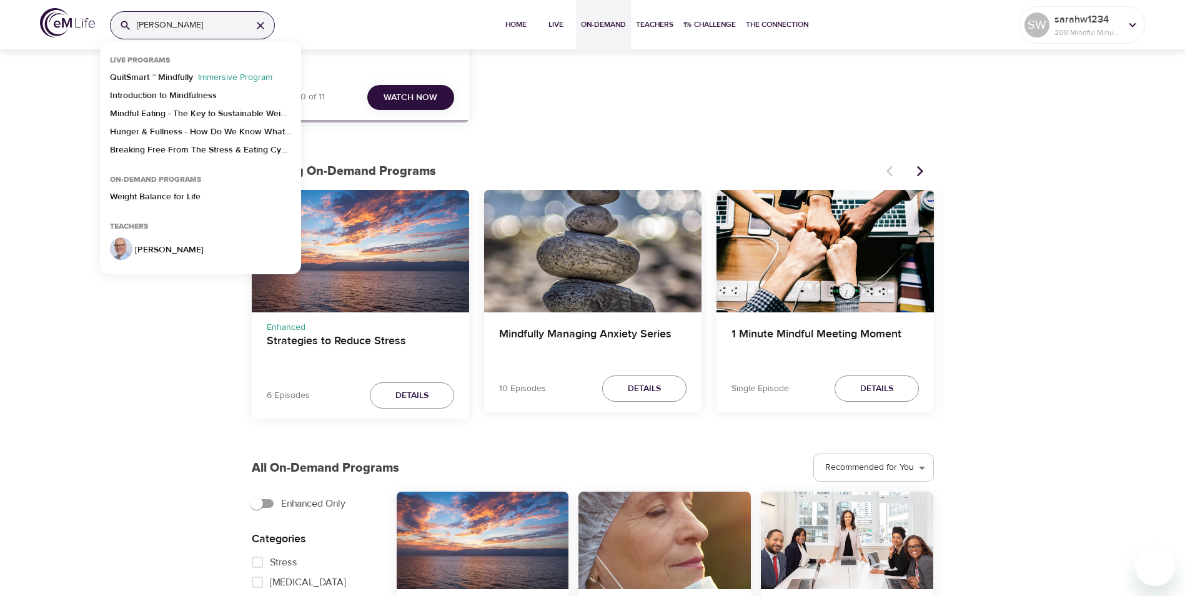
type input "[PERSON_NAME]"
click at [122, 240] on img at bounding box center [121, 248] width 22 height 22
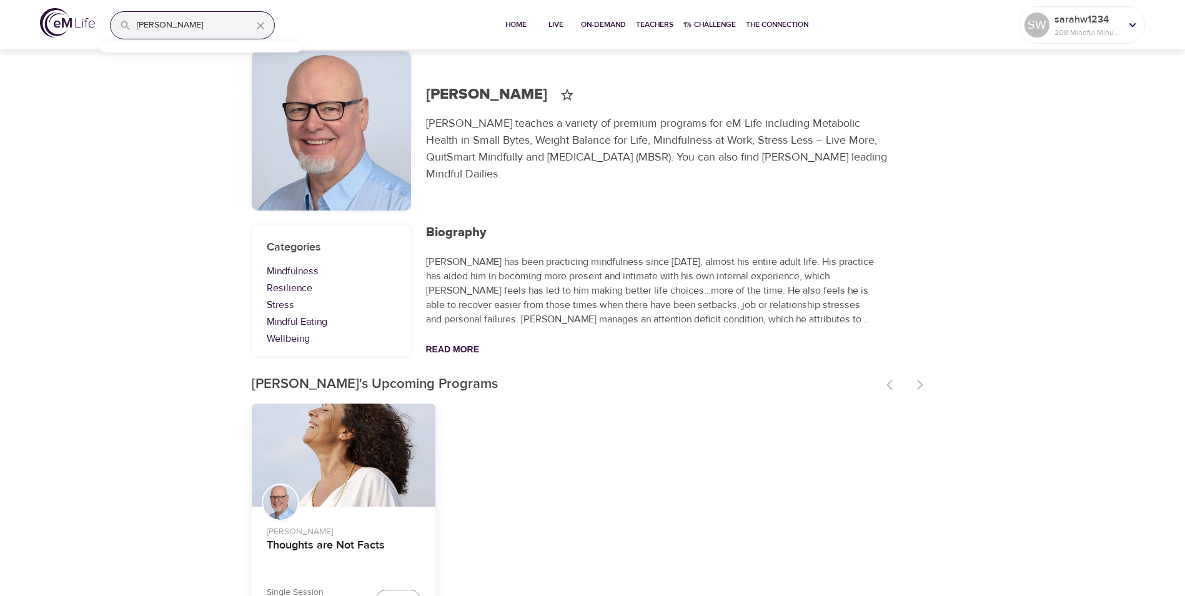
scroll to position [76, 0]
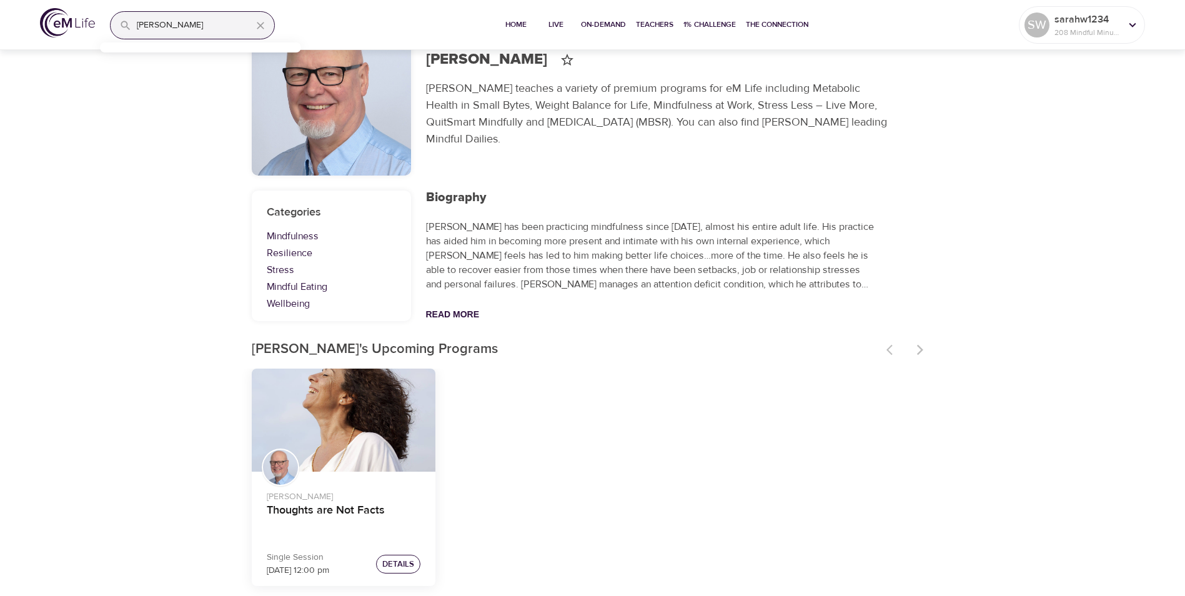
click at [405, 567] on span "Details" at bounding box center [398, 564] width 32 height 14
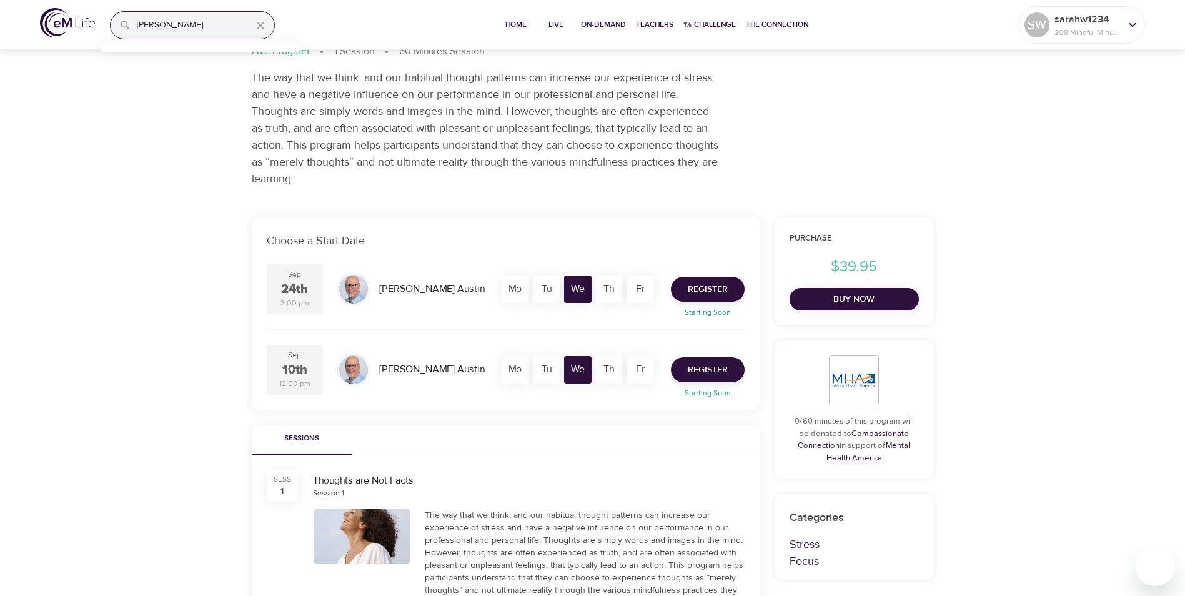
scroll to position [310, 0]
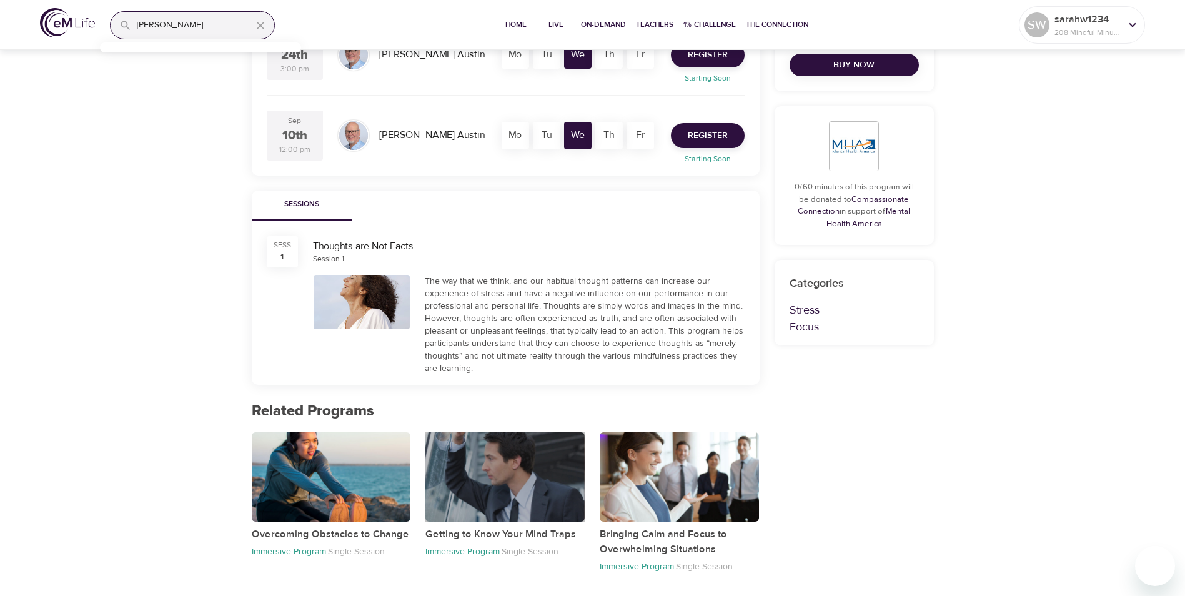
click at [530, 494] on div "button" at bounding box center [504, 476] width 159 height 89
